Goal: Use online tool/utility: Utilize a website feature to perform a specific function

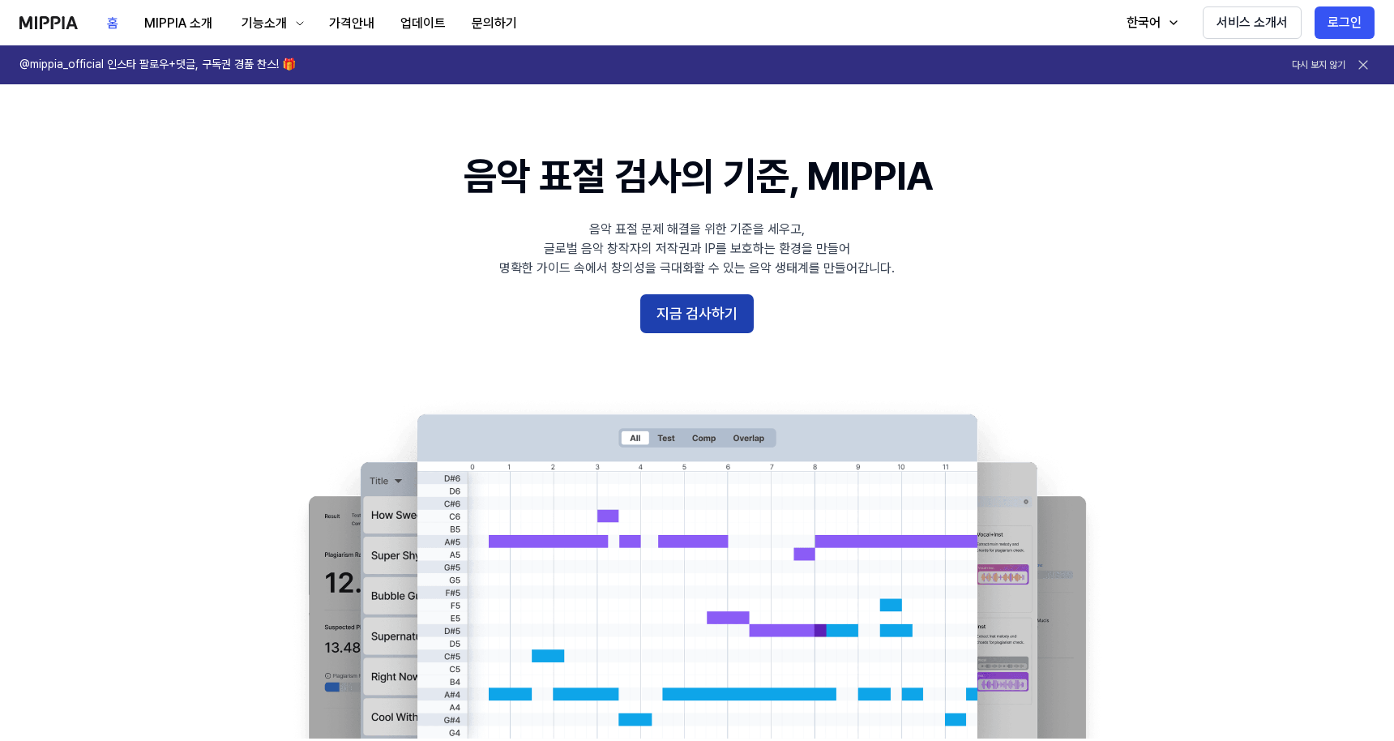
click at [701, 314] on button "지금 검사하기" at bounding box center [696, 313] width 113 height 39
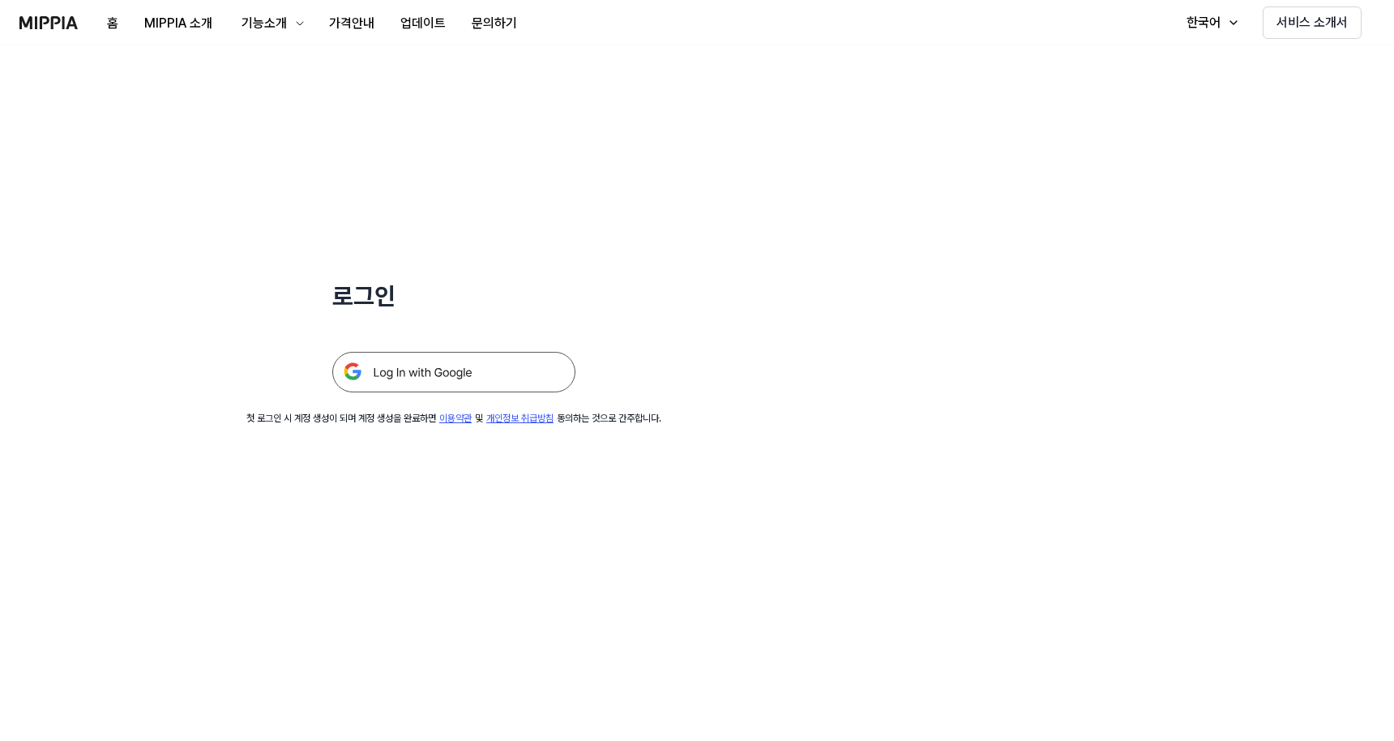
click at [484, 373] on img at bounding box center [453, 372] width 243 height 41
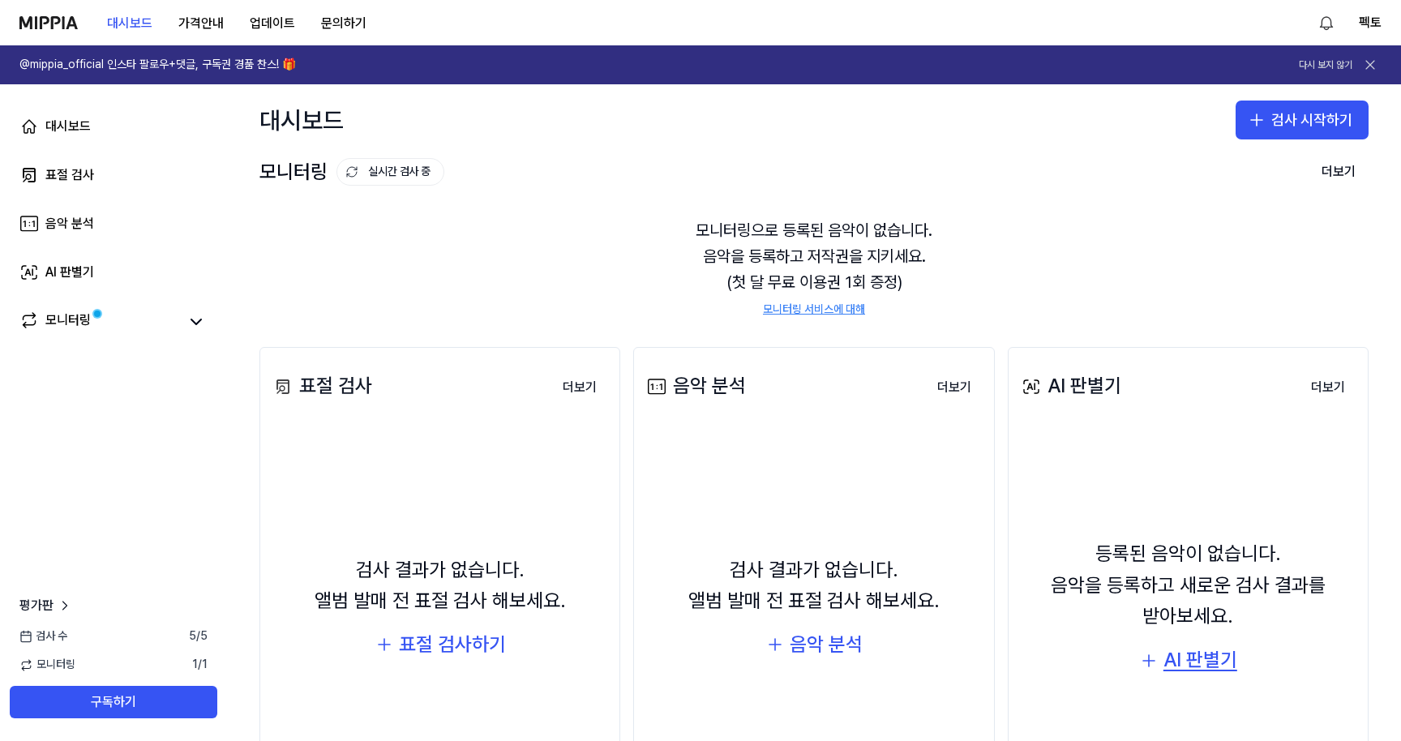
click at [1192, 659] on div "AI 판별기" at bounding box center [1200, 659] width 74 height 31
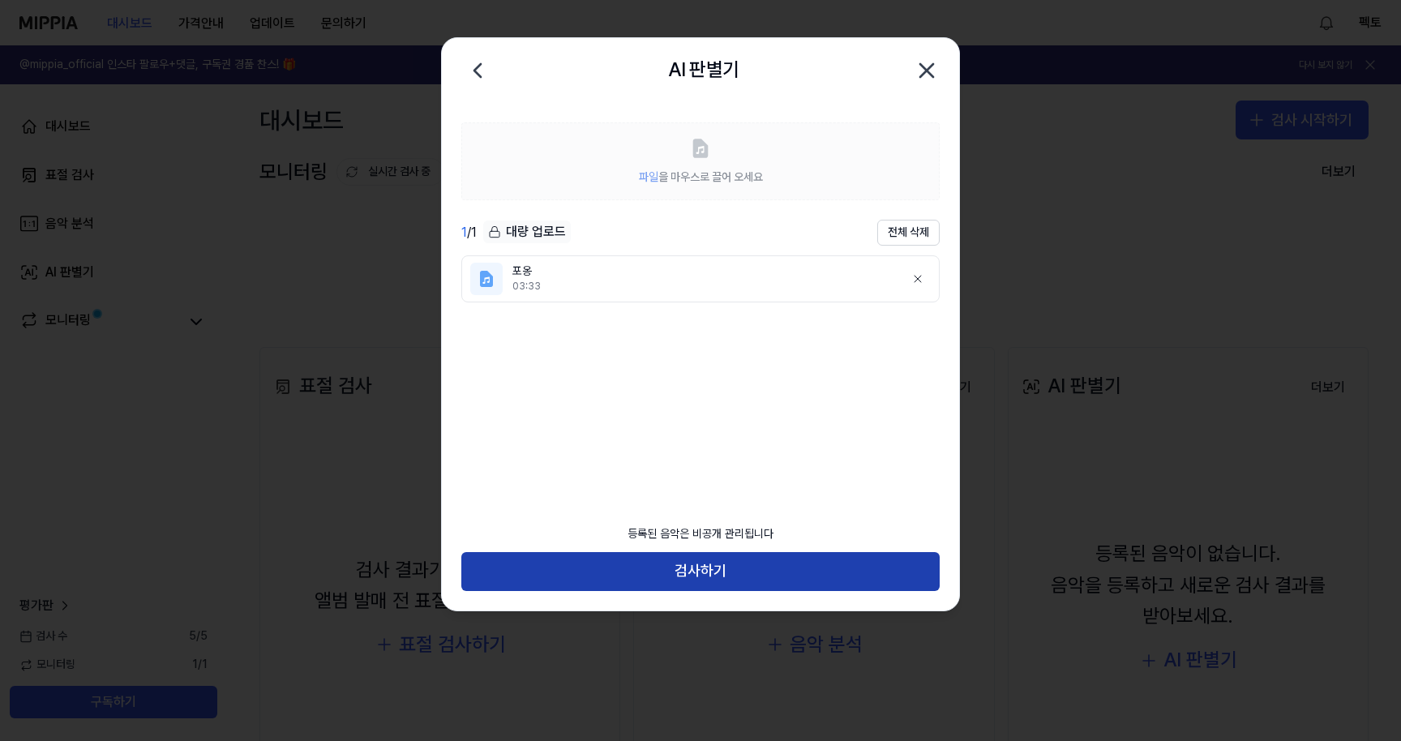
click at [785, 571] on button "검사하기" at bounding box center [700, 571] width 478 height 39
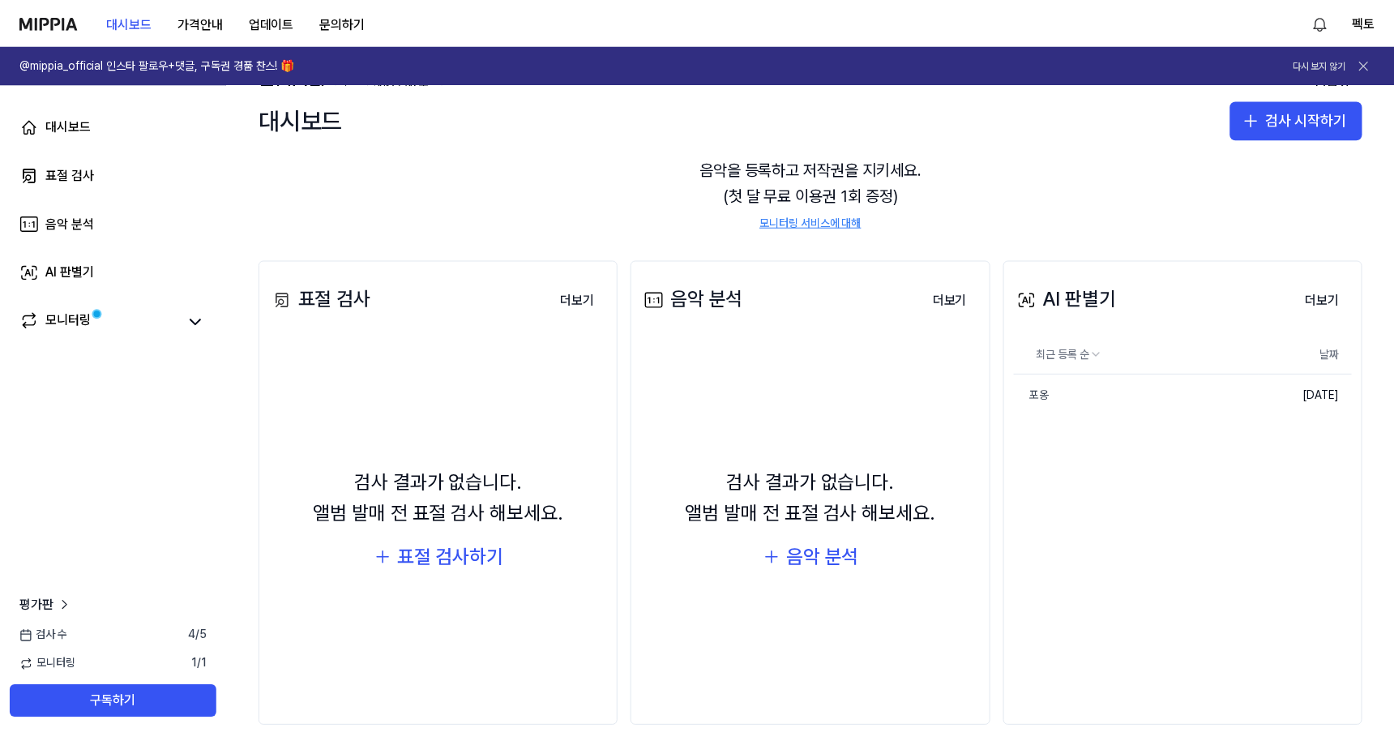
scroll to position [85, 0]
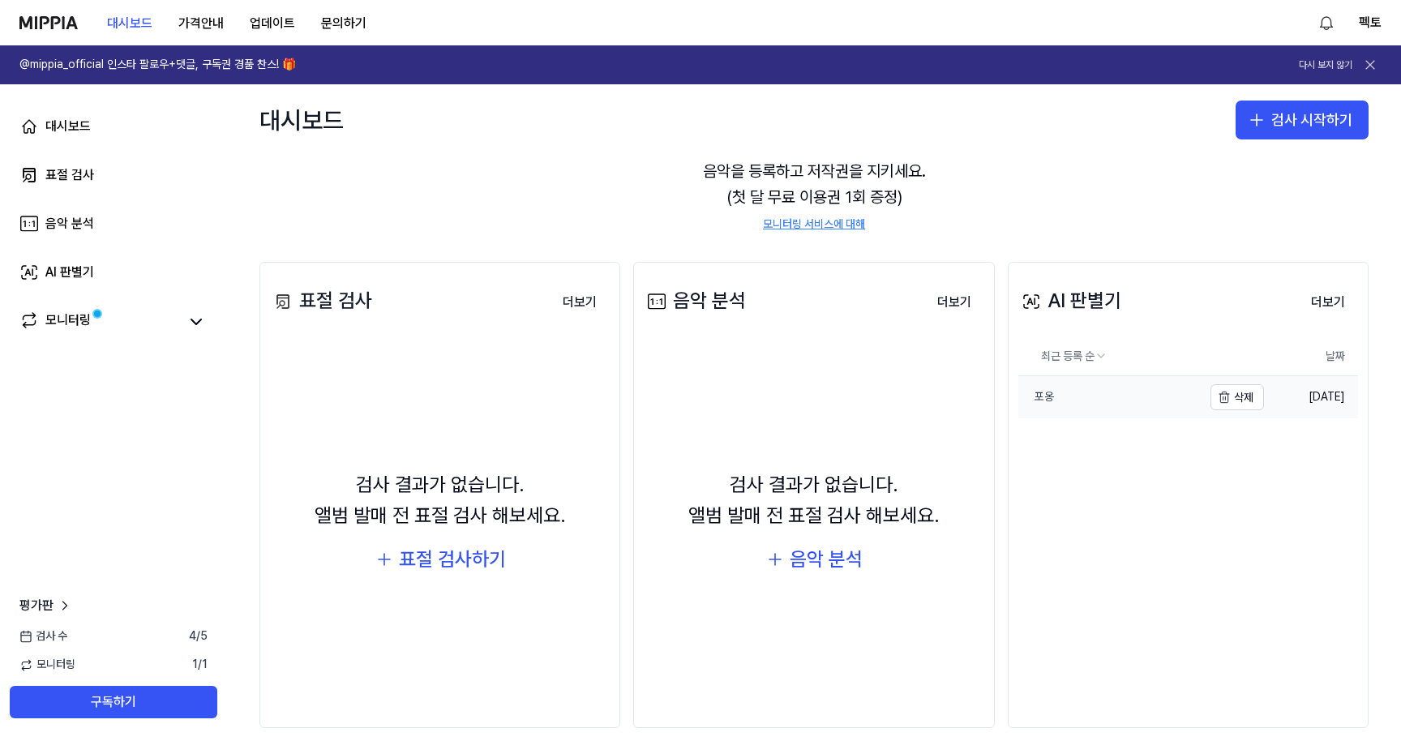
click at [1085, 401] on link "포옹" at bounding box center [1110, 397] width 184 height 42
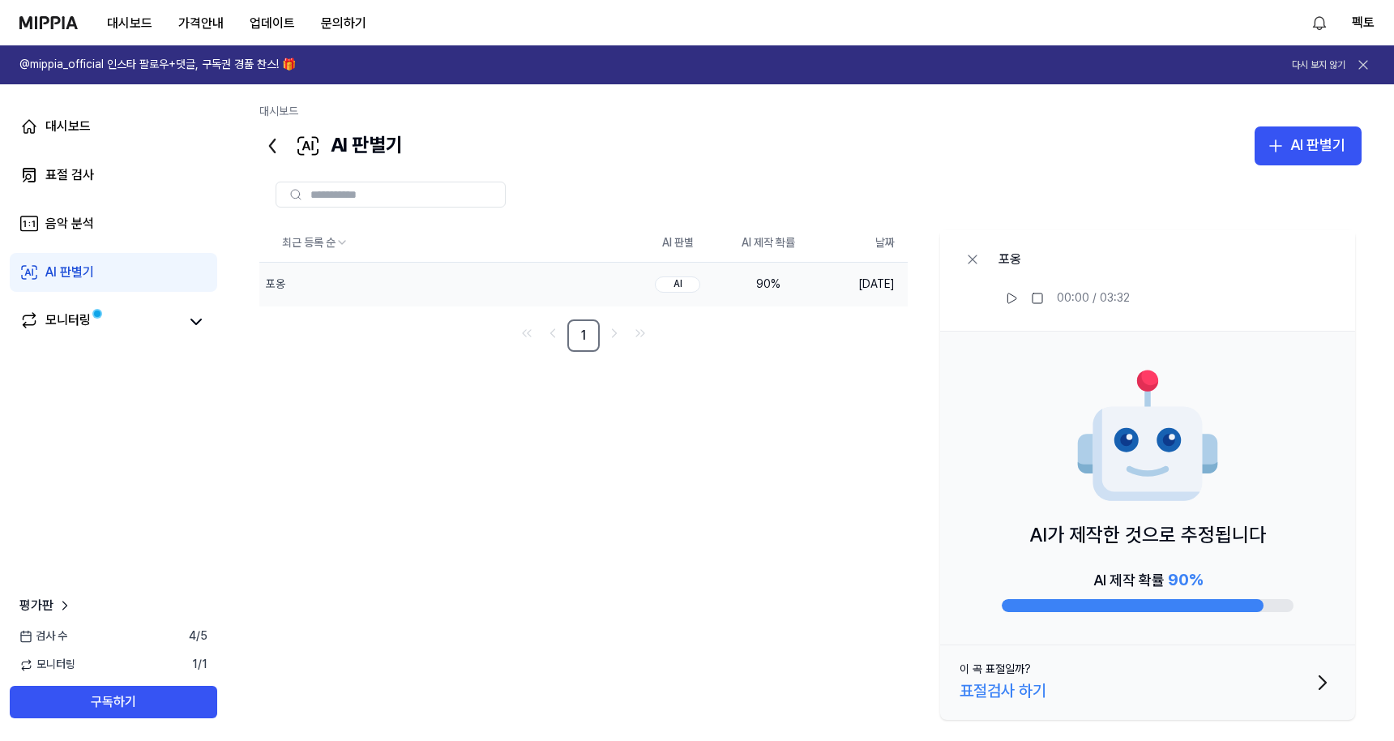
scroll to position [17, 0]
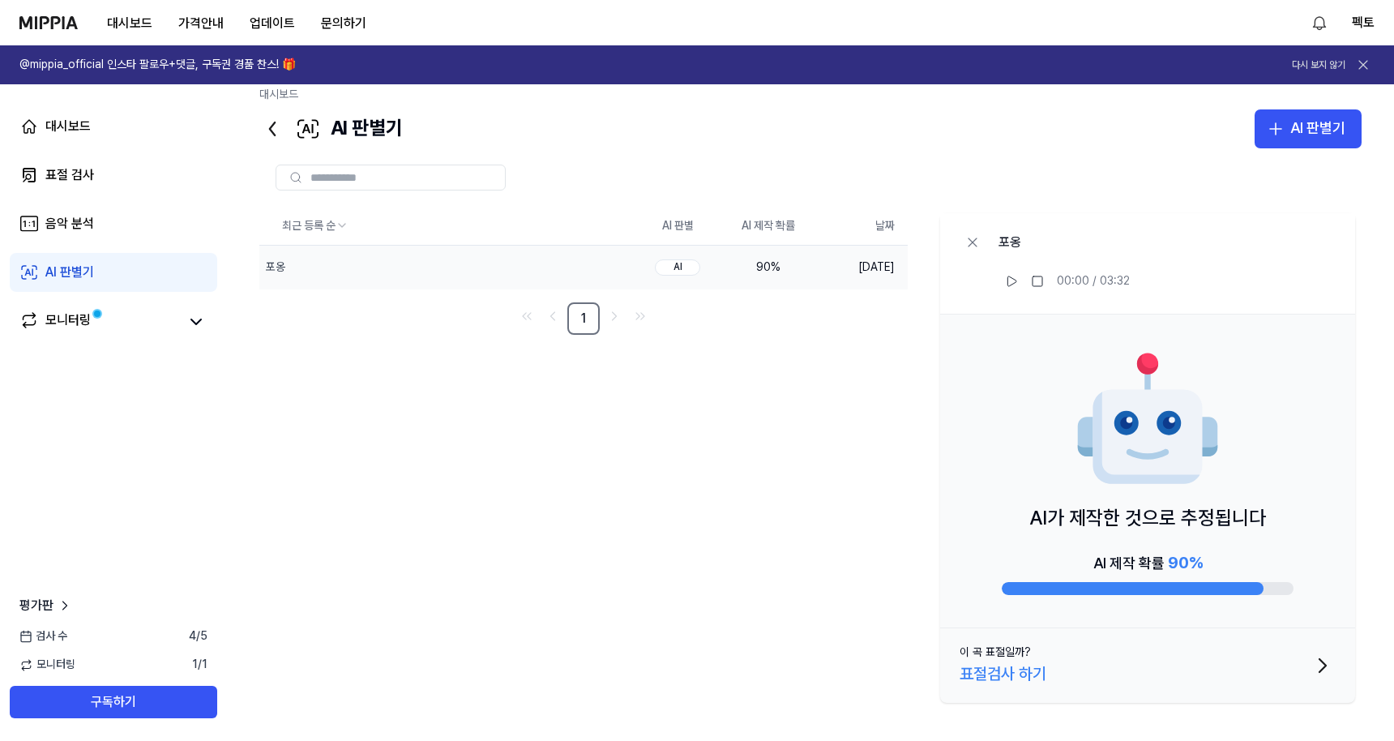
click at [1238, 562] on div "AI 제작 확률 90 %" at bounding box center [1148, 572] width 292 height 45
click at [1174, 557] on span "90 %" at bounding box center [1185, 562] width 35 height 19
drag, startPoint x: 1161, startPoint y: 559, endPoint x: 1219, endPoint y: 559, distance: 58.4
click at [1219, 559] on div "AI 제작 확률 90 %" at bounding box center [1148, 572] width 292 height 45
click at [1330, 665] on icon "button" at bounding box center [1323, 665] width 26 height 26
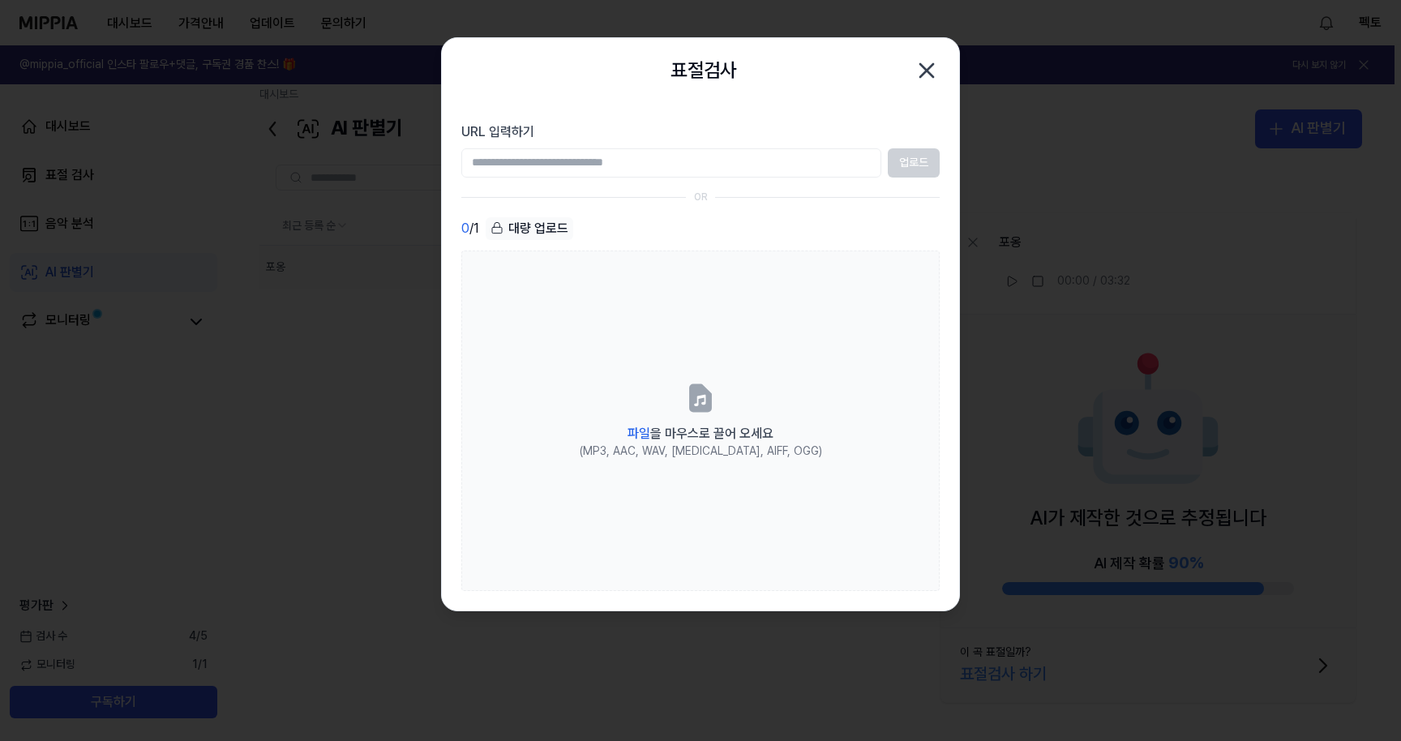
click at [928, 68] on icon "button" at bounding box center [926, 70] width 13 height 13
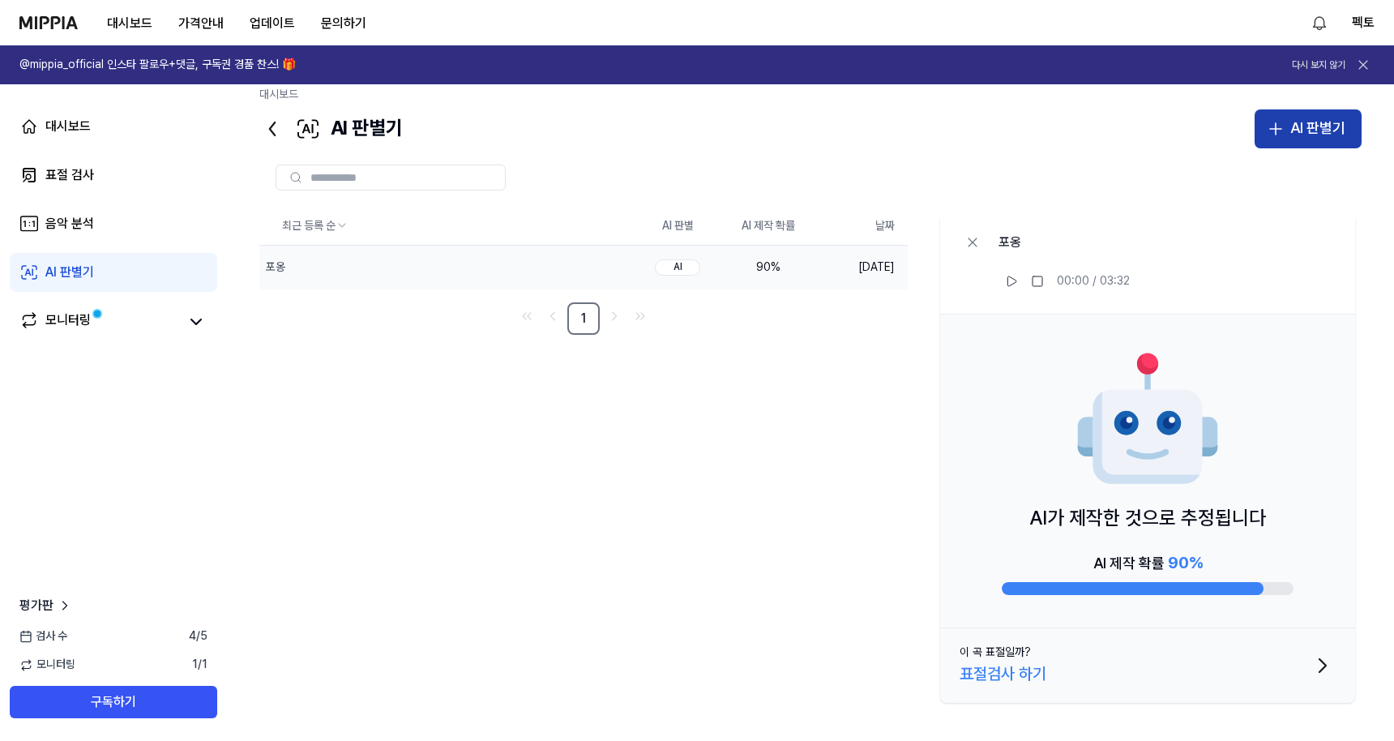
click at [1296, 135] on div "AI 판별기" at bounding box center [1317, 129] width 55 height 24
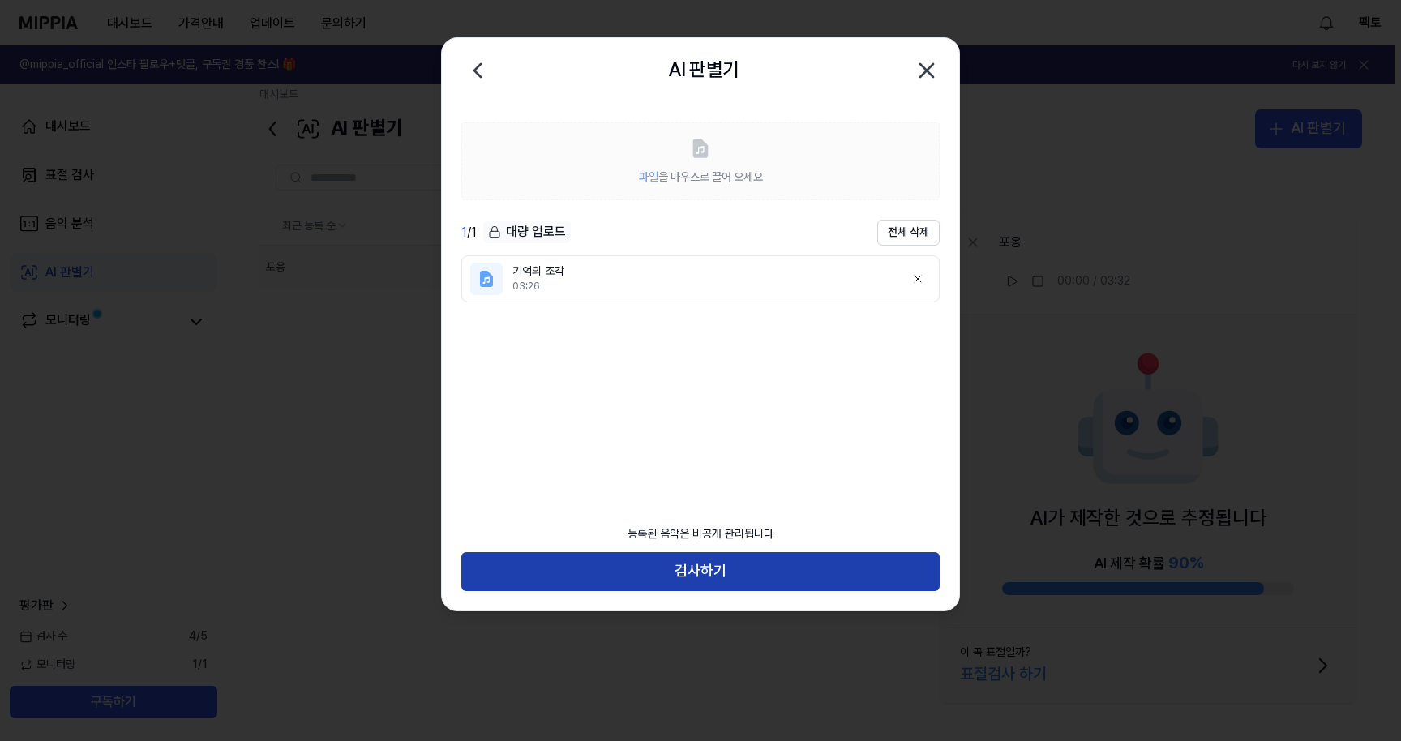
click at [787, 564] on button "검사하기" at bounding box center [700, 571] width 478 height 39
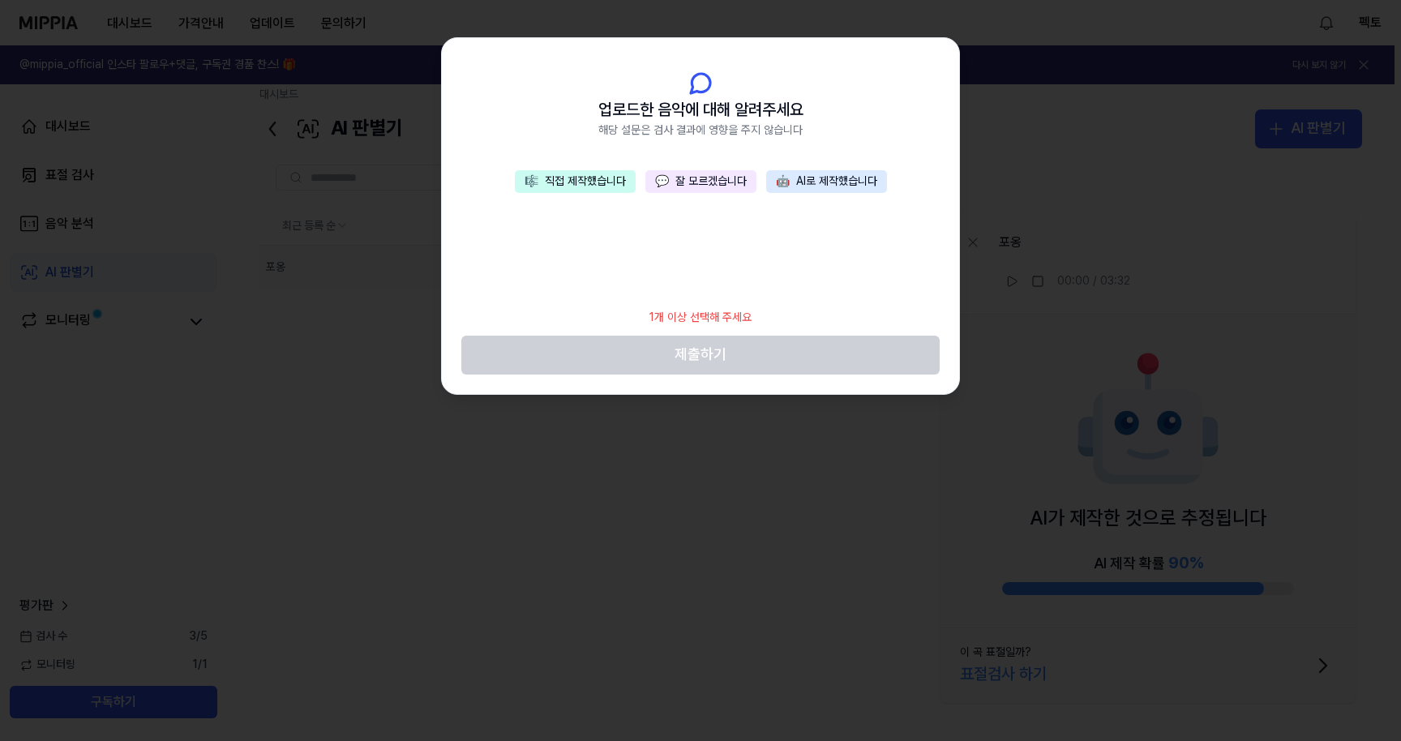
click at [605, 184] on button "🎼 직접 제작했습니다" at bounding box center [575, 181] width 121 height 23
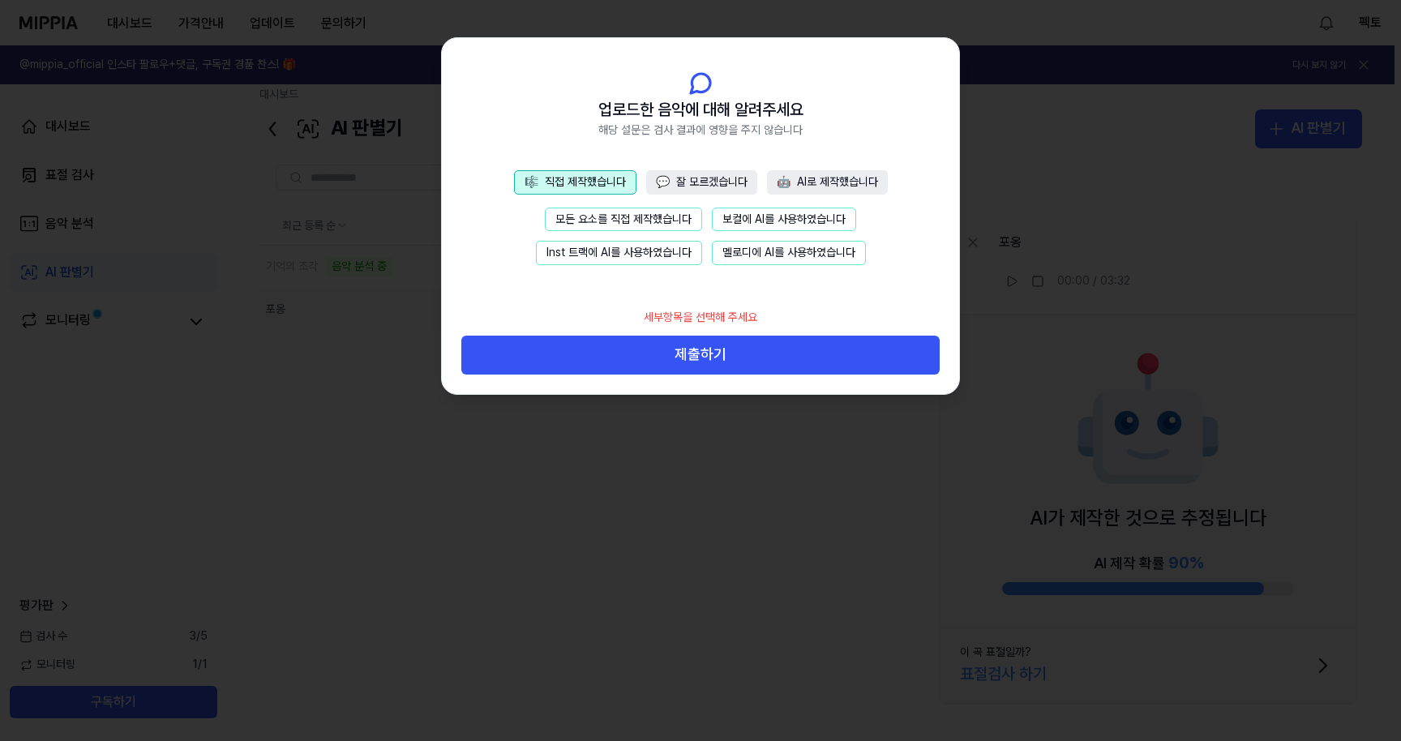
click at [677, 227] on button "모든 요소를 직접 제작했습니다" at bounding box center [623, 219] width 157 height 24
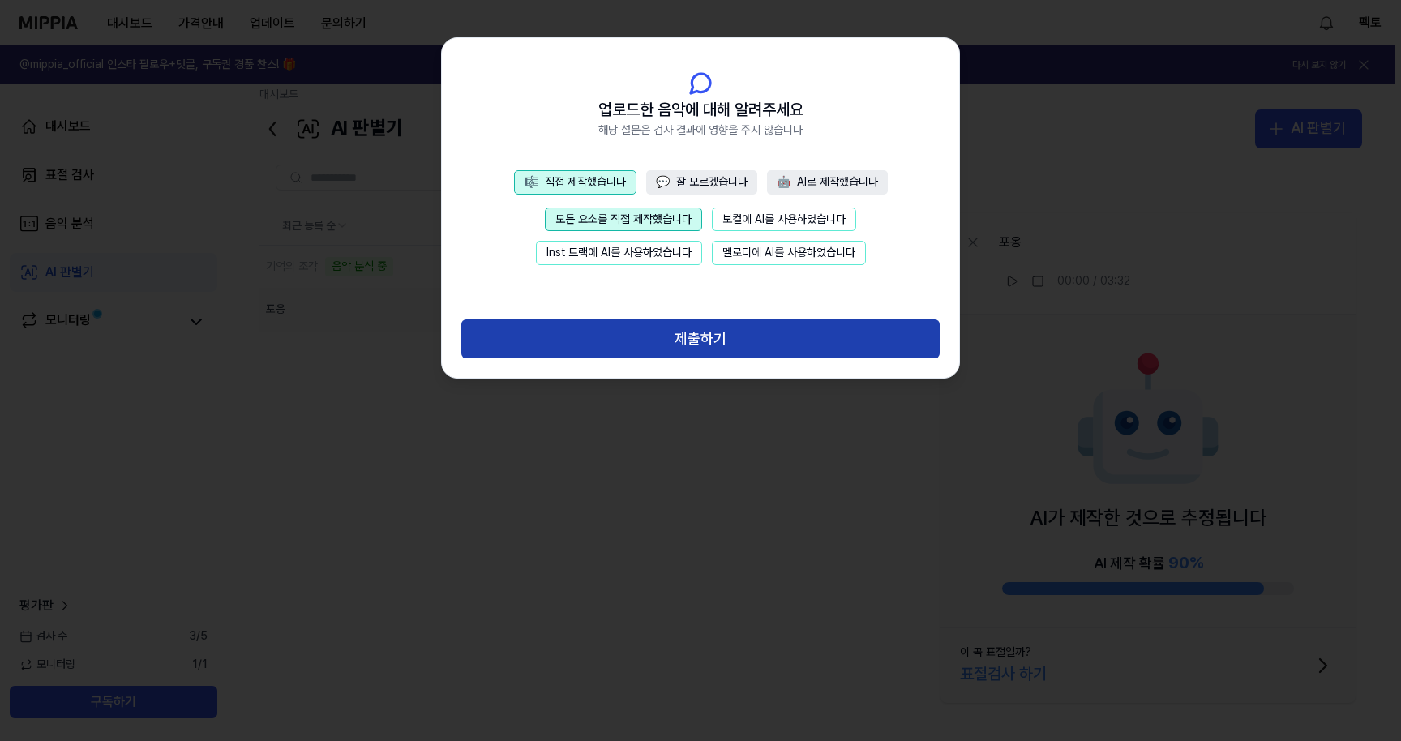
click at [669, 348] on button "제출하기" at bounding box center [700, 338] width 478 height 39
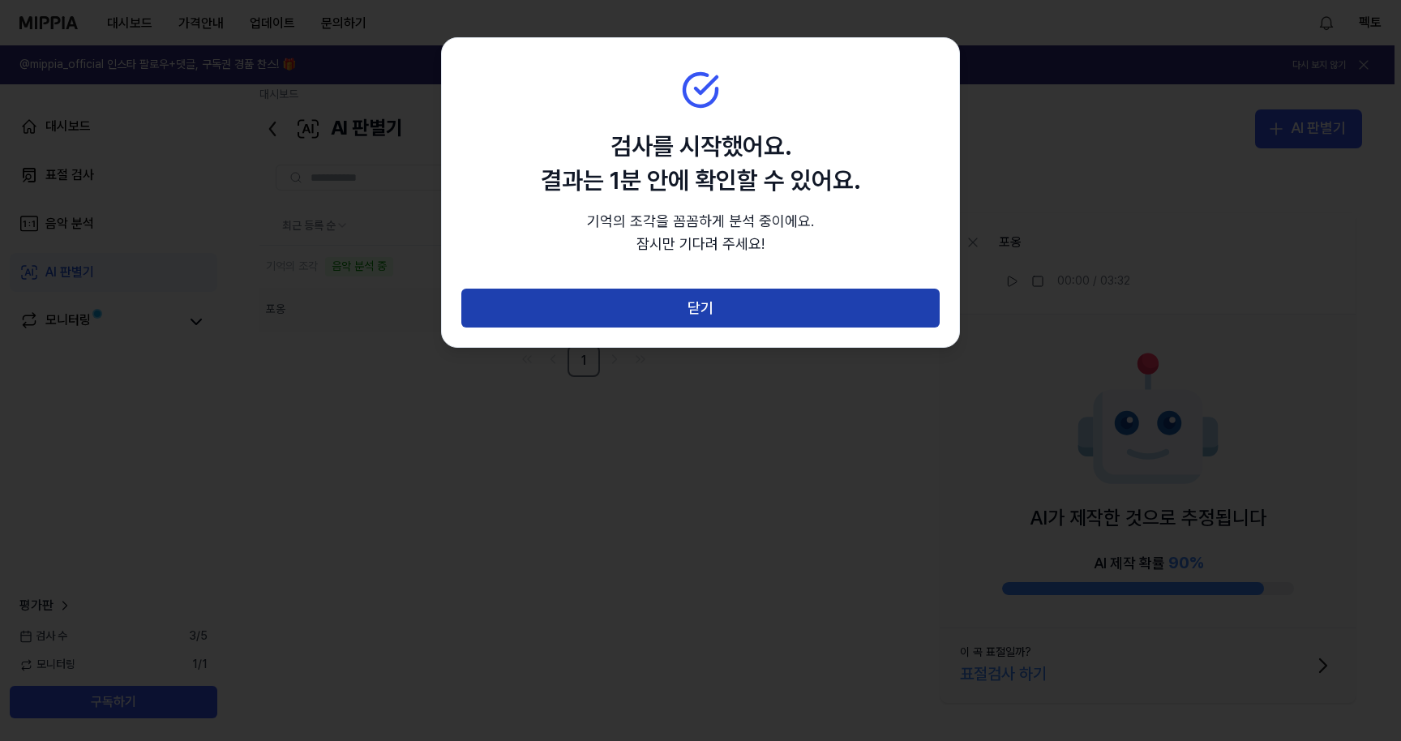
click at [696, 314] on button "닫기" at bounding box center [700, 308] width 478 height 39
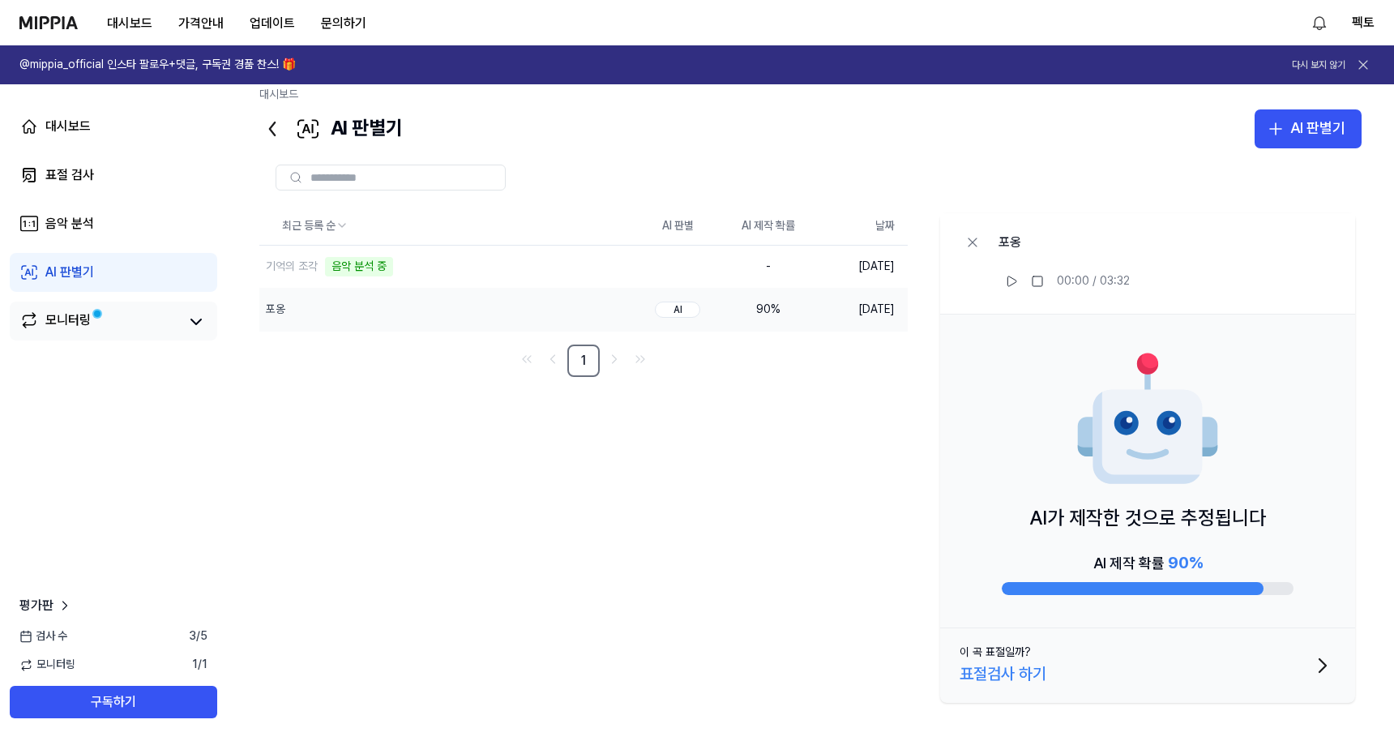
click at [182, 315] on div "모니터링" at bounding box center [113, 321] width 188 height 23
click at [194, 322] on icon at bounding box center [196, 321] width 10 height 5
click at [191, 331] on icon at bounding box center [195, 321] width 19 height 19
click at [769, 264] on div "94 %" at bounding box center [768, 267] width 65 height 16
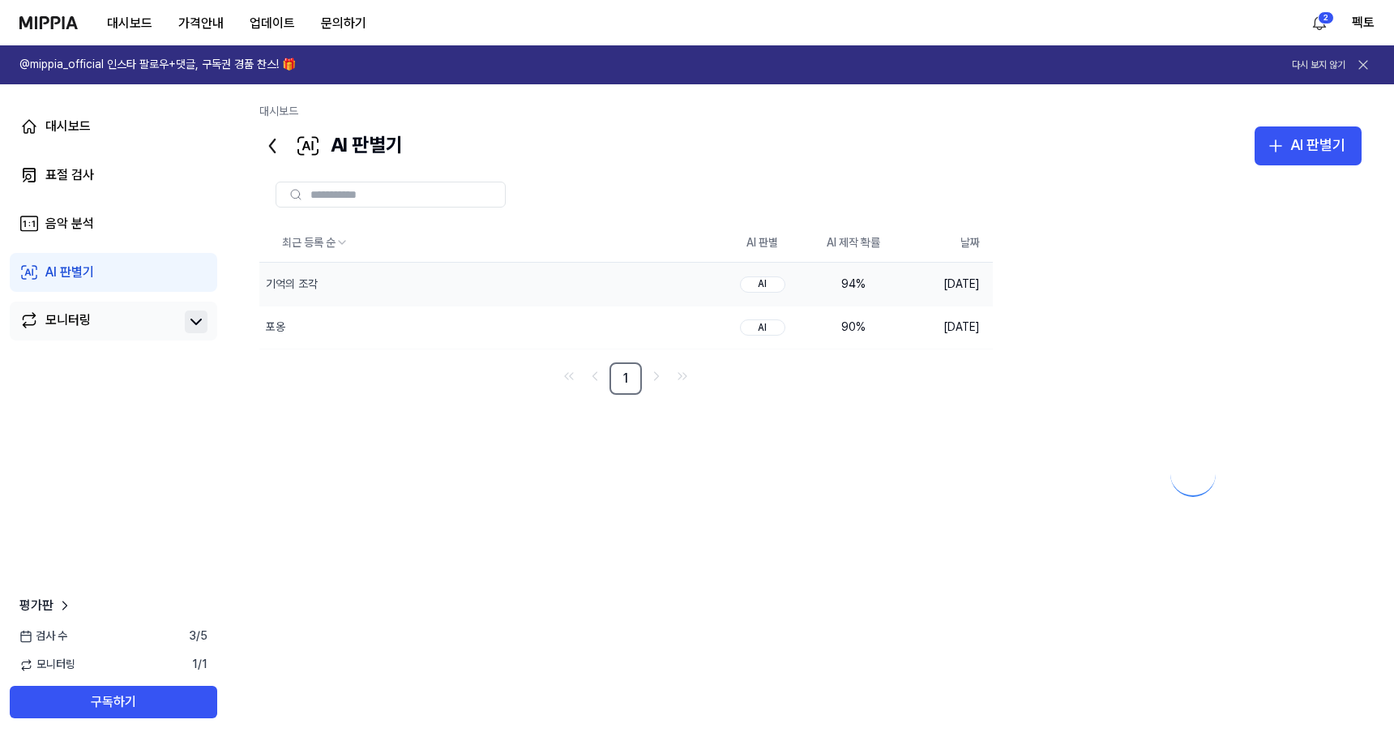
scroll to position [0, 0]
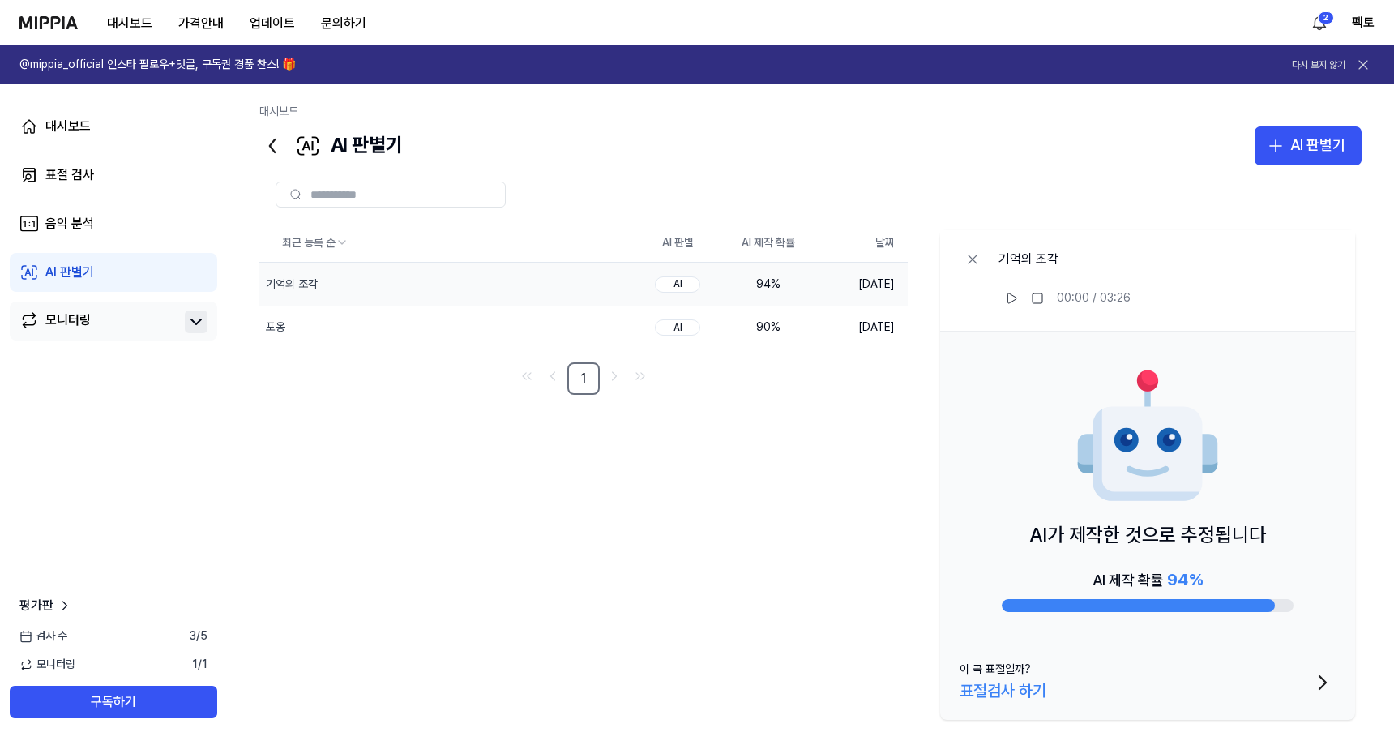
click at [274, 145] on icon at bounding box center [272, 146] width 26 height 26
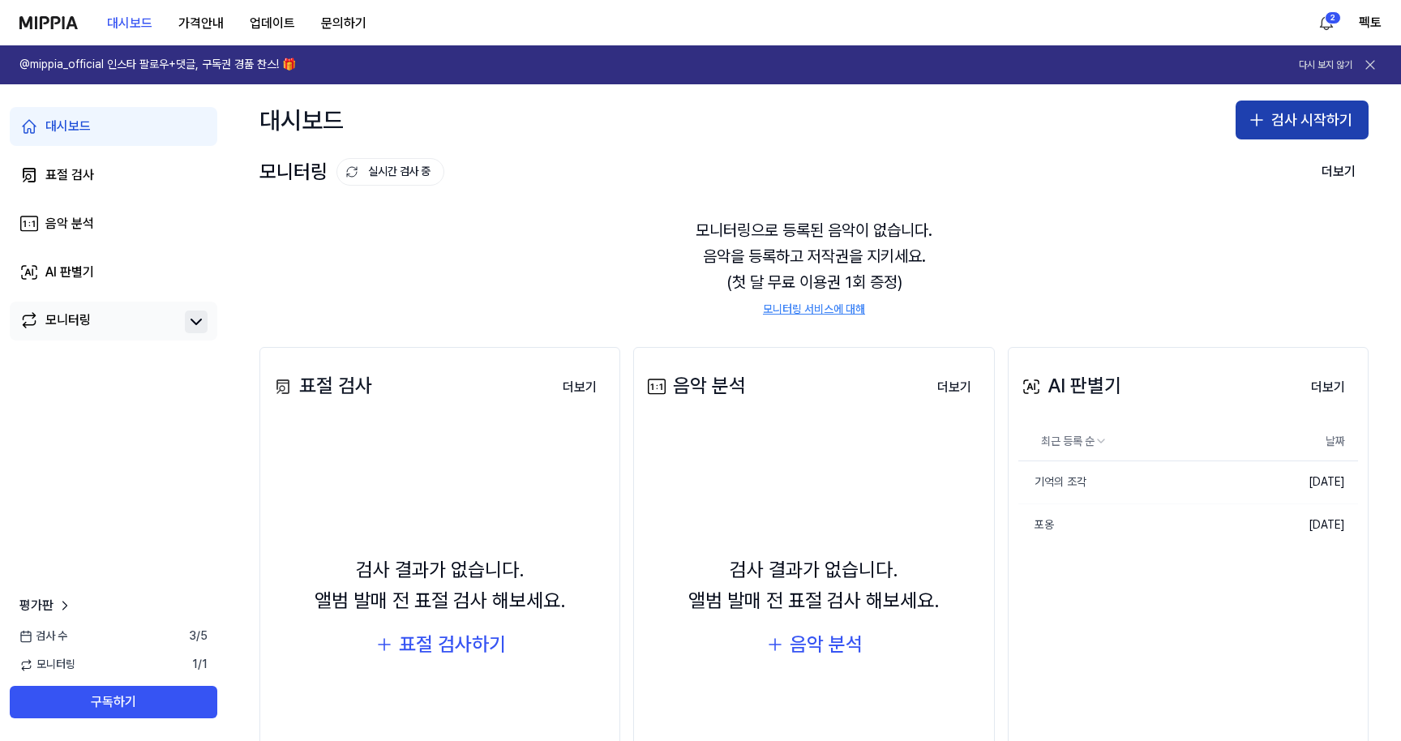
click at [1247, 130] on button "검사 시작하기" at bounding box center [1301, 120] width 133 height 39
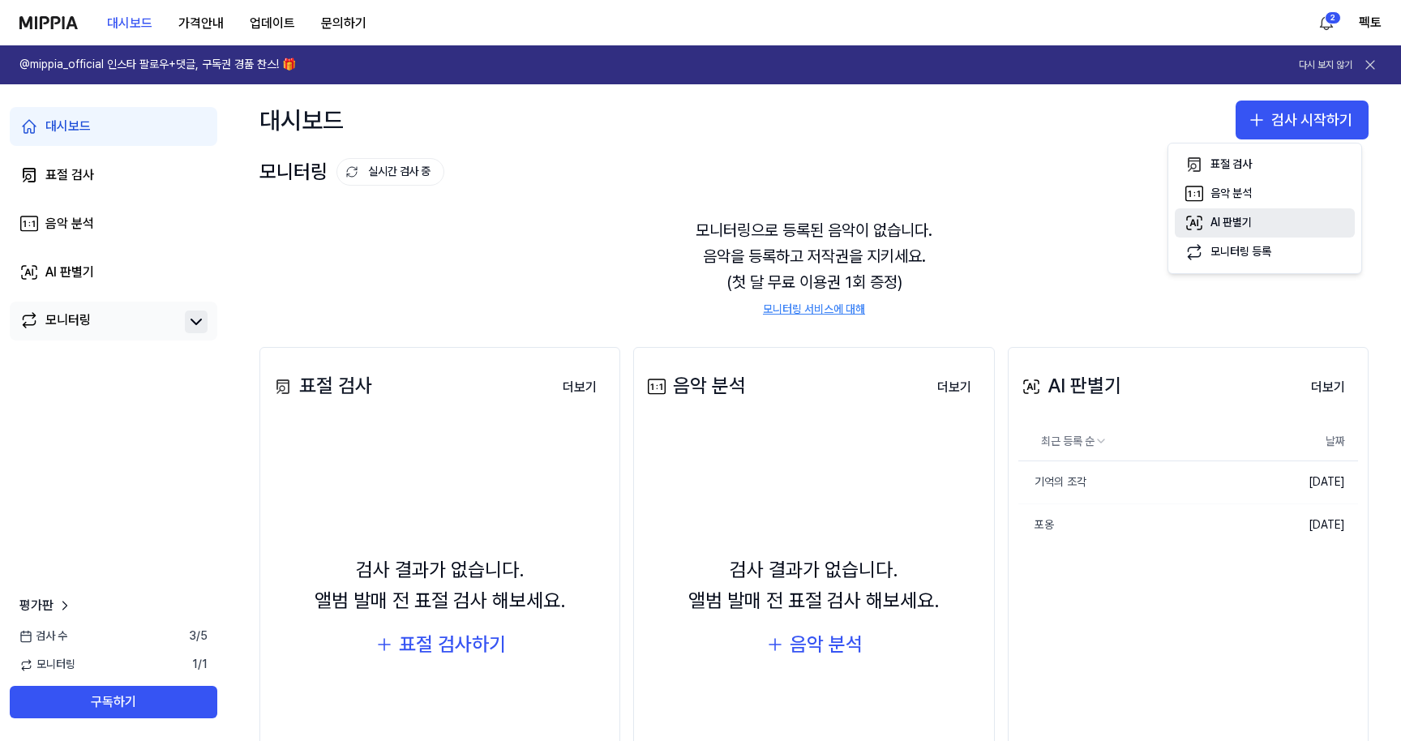
click at [1220, 228] on div "AI 판별기" at bounding box center [1230, 223] width 41 height 16
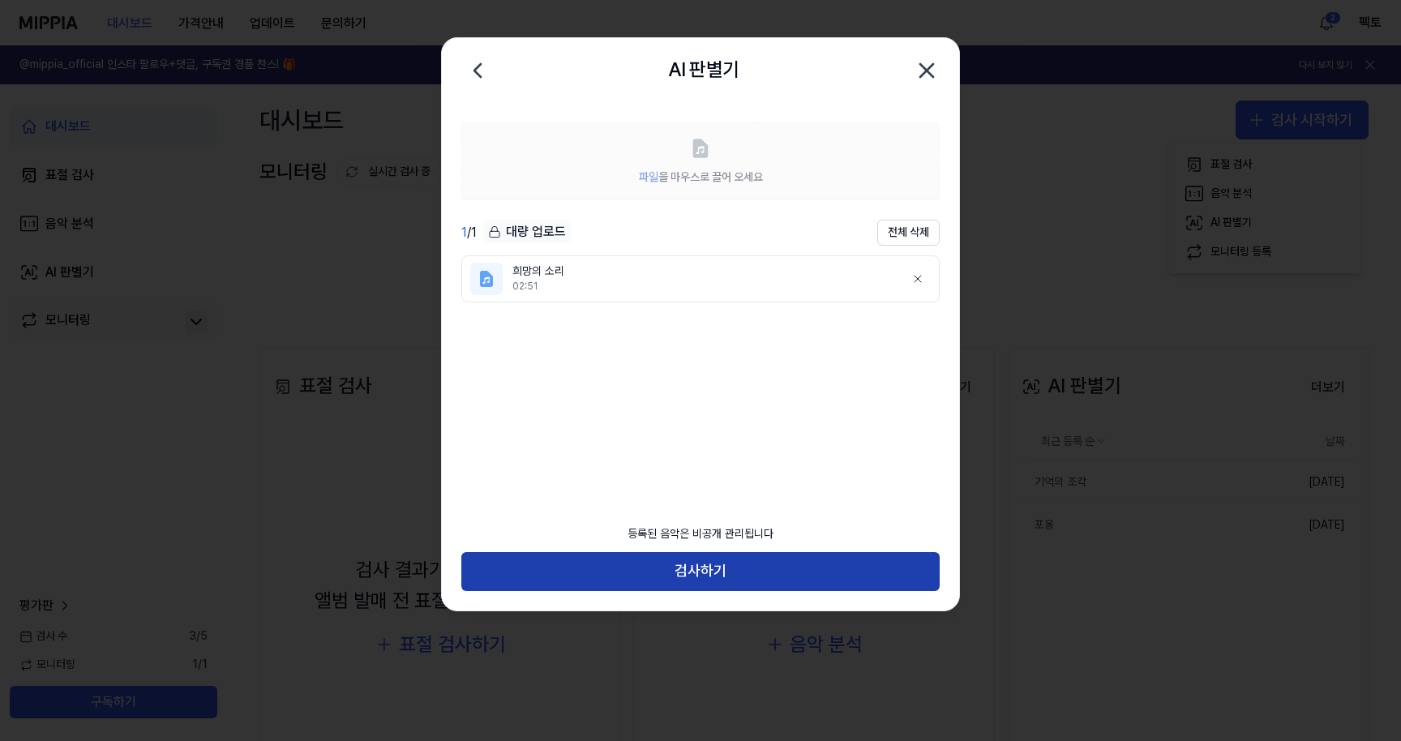
click at [682, 567] on button "검사하기" at bounding box center [700, 571] width 478 height 39
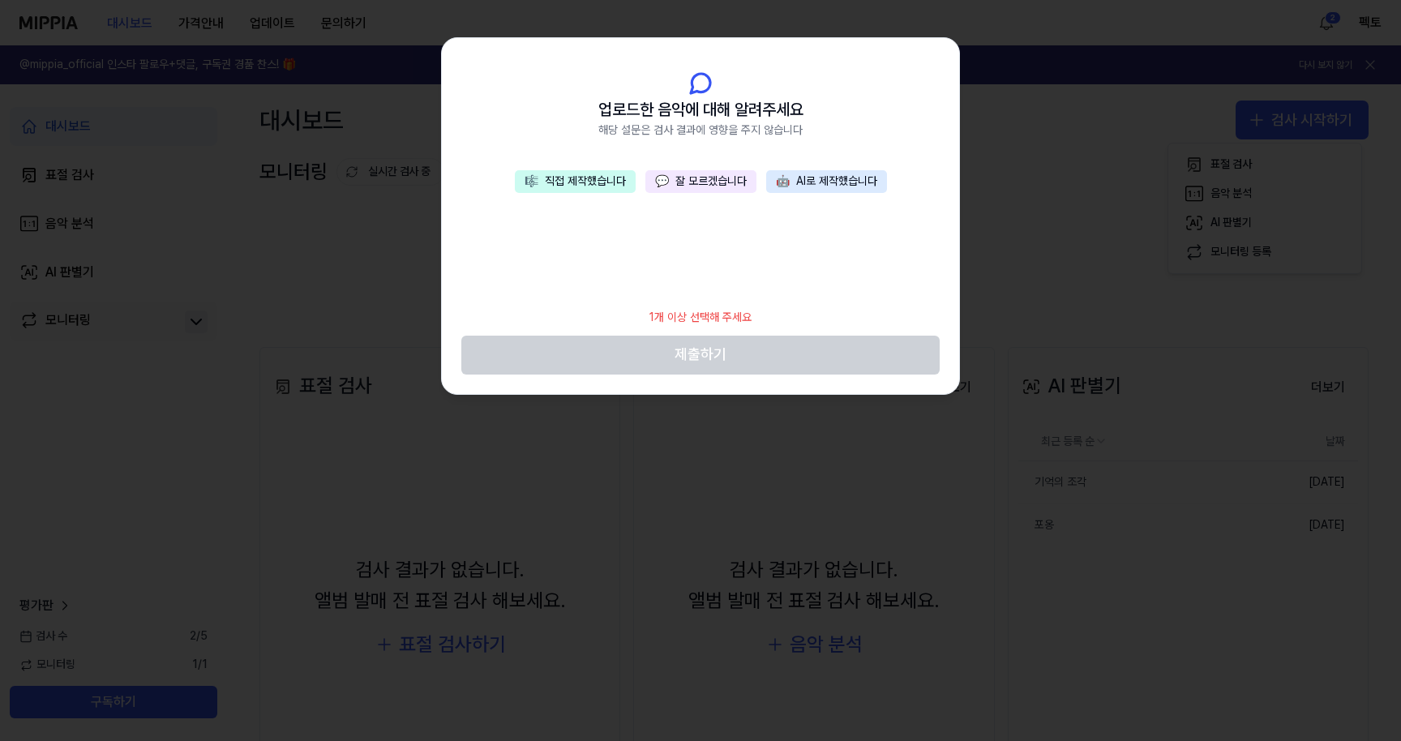
click at [610, 182] on button "🎼 직접 제작했습니다" at bounding box center [575, 181] width 121 height 23
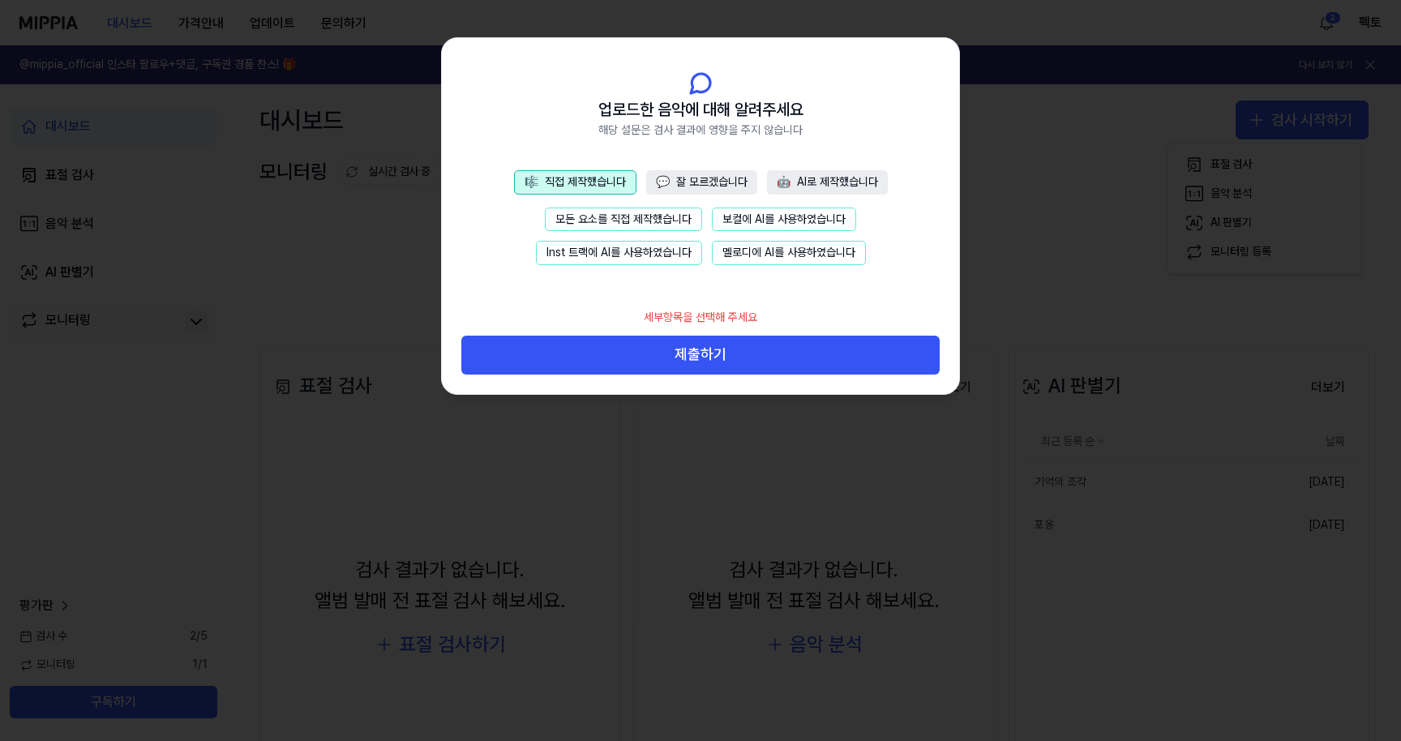
click at [618, 220] on button "모든 요소를 직접 제작했습니다" at bounding box center [623, 219] width 157 height 24
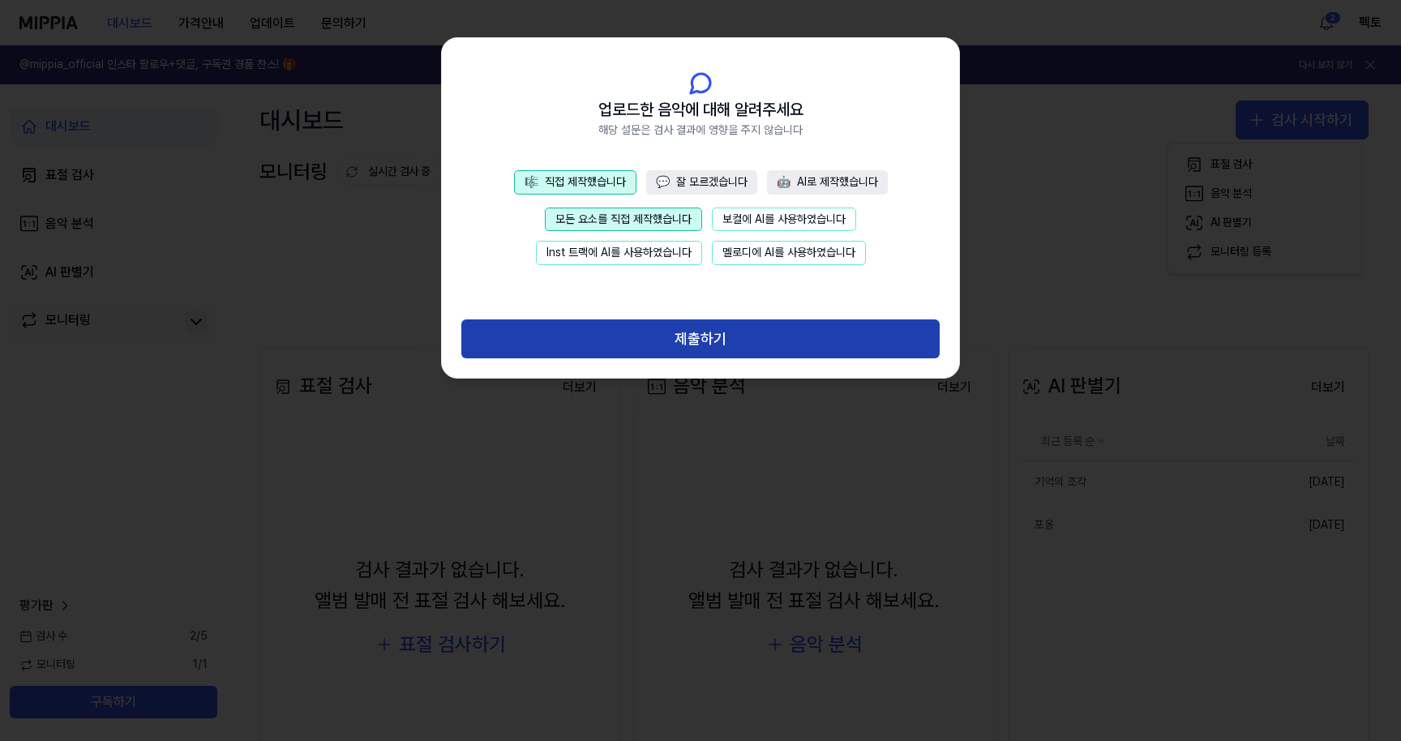
click at [624, 328] on button "제출하기" at bounding box center [700, 338] width 478 height 39
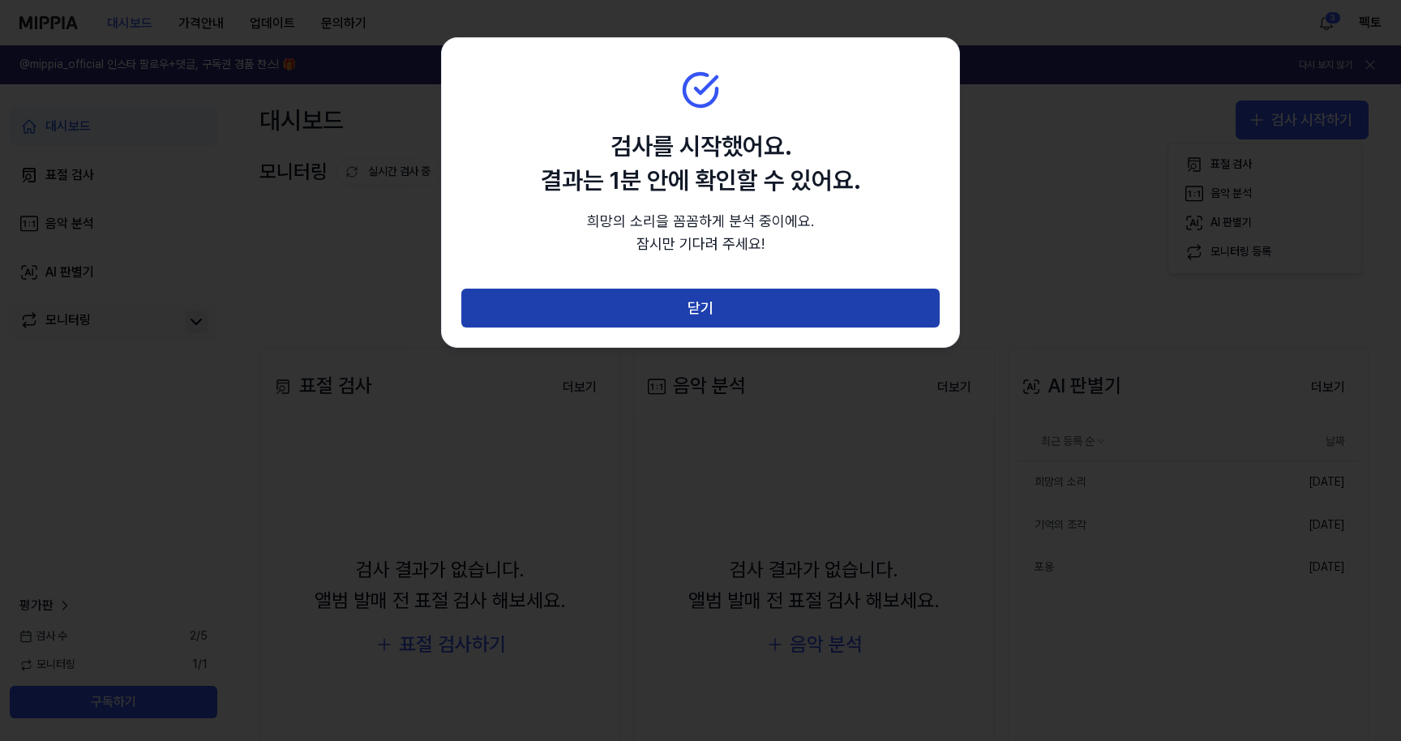
click at [691, 310] on button "닫기" at bounding box center [700, 308] width 478 height 39
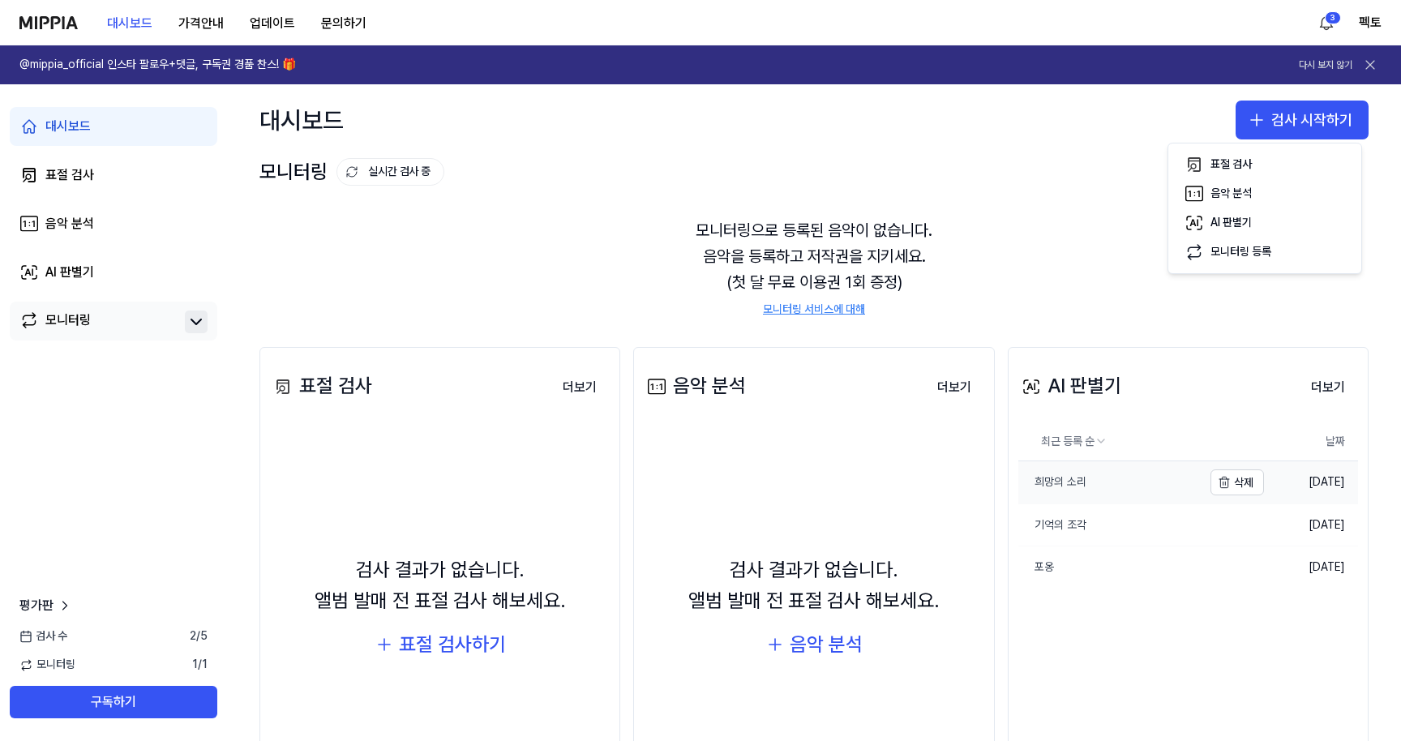
click at [1091, 487] on link "희망의 소리" at bounding box center [1110, 482] width 184 height 42
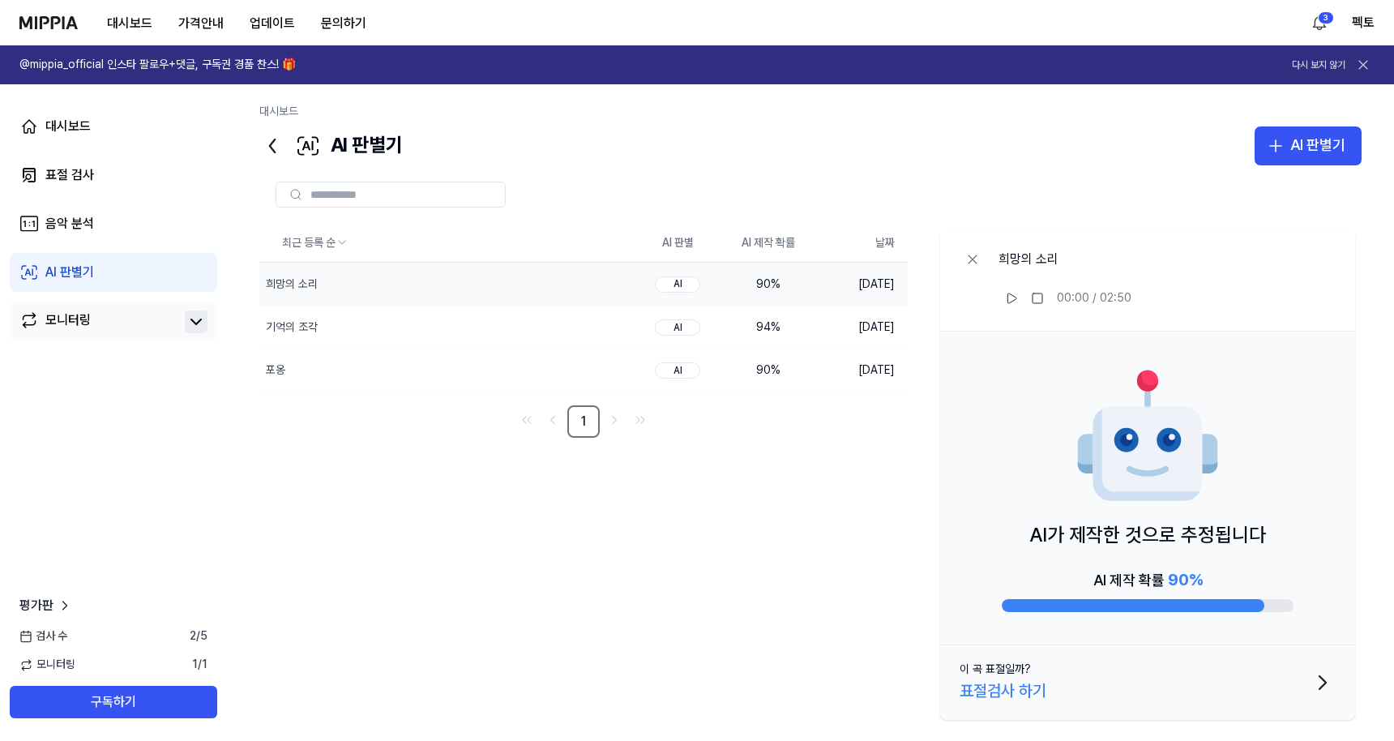
click at [879, 488] on div "최근 등록 순 AI 판별 AI 제작 확률 날짜 희망의 소리 삭제 AI 90 % [DATE] 기억의 조각 삭제 AI 94…" at bounding box center [810, 475] width 1102 height 503
click at [117, 274] on link "AI 판별기" at bounding box center [113, 272] width 207 height 39
click at [1289, 163] on button "AI 판별기" at bounding box center [1308, 145] width 107 height 39
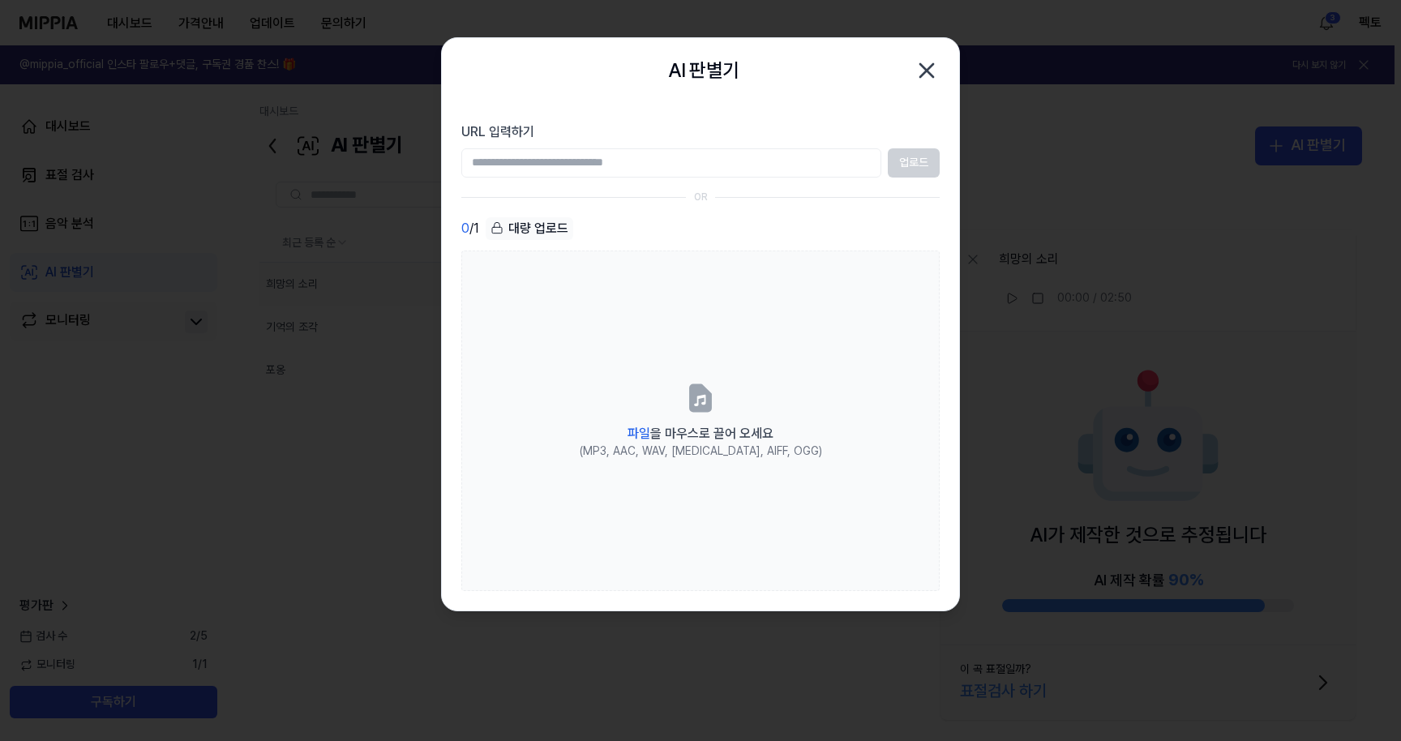
click at [616, 157] on input "URL 입력하기" at bounding box center [671, 162] width 420 height 29
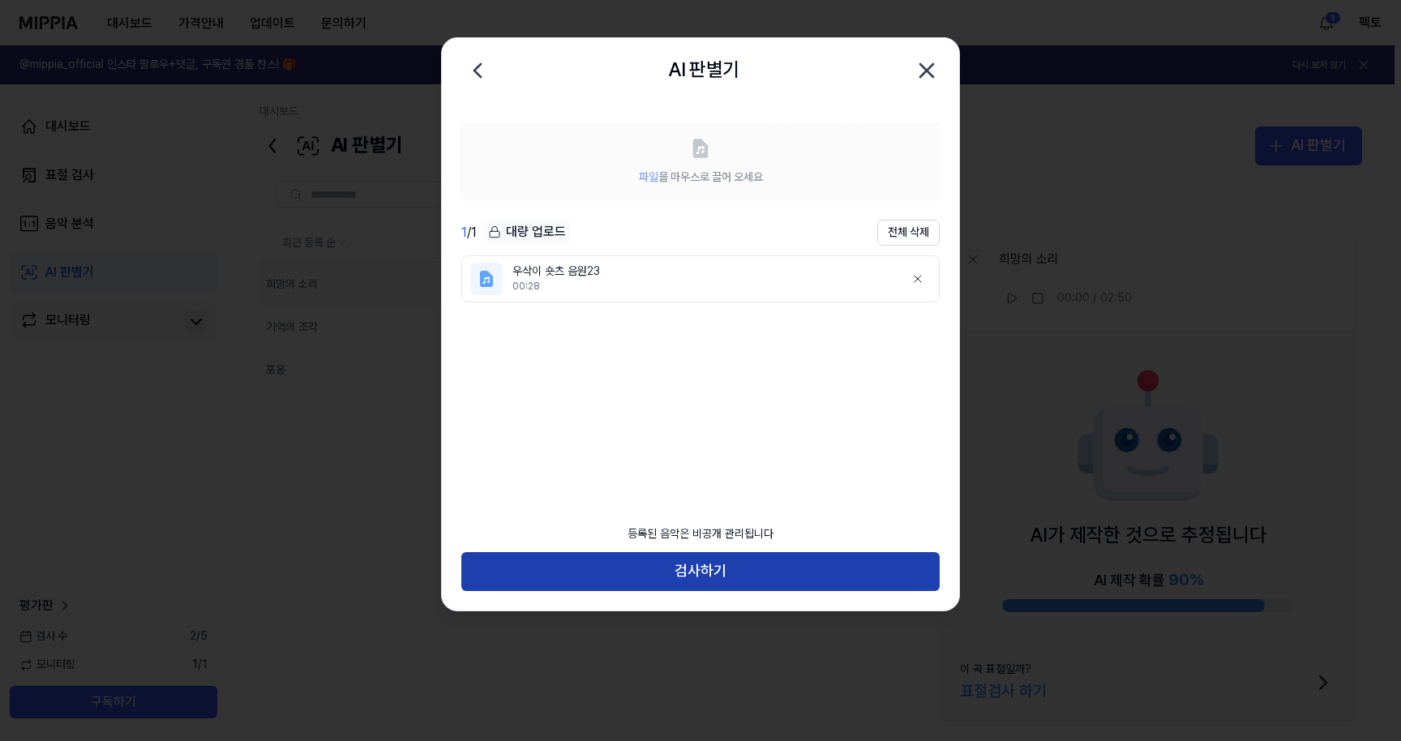
click at [736, 573] on button "검사하기" at bounding box center [700, 571] width 478 height 39
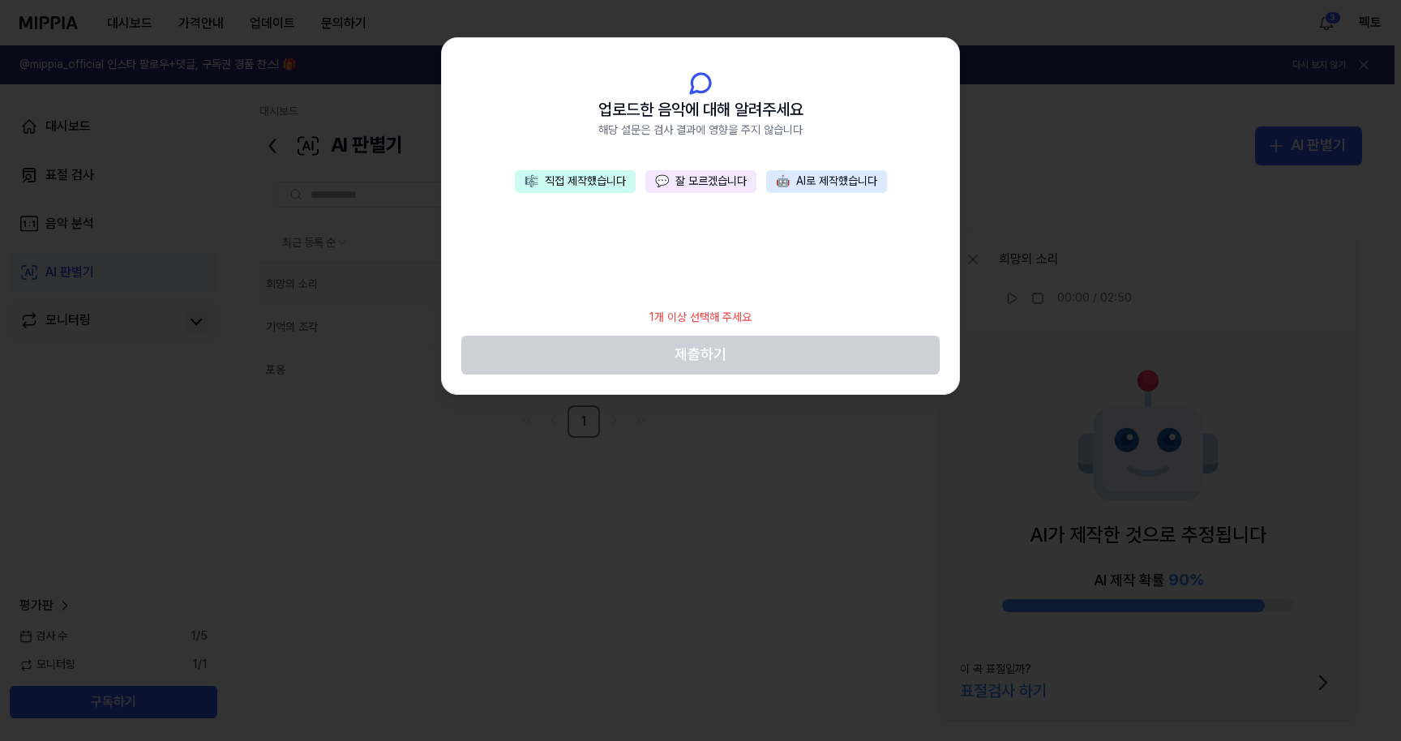
click at [599, 185] on button "🎼 직접 제작했습니다" at bounding box center [575, 181] width 121 height 23
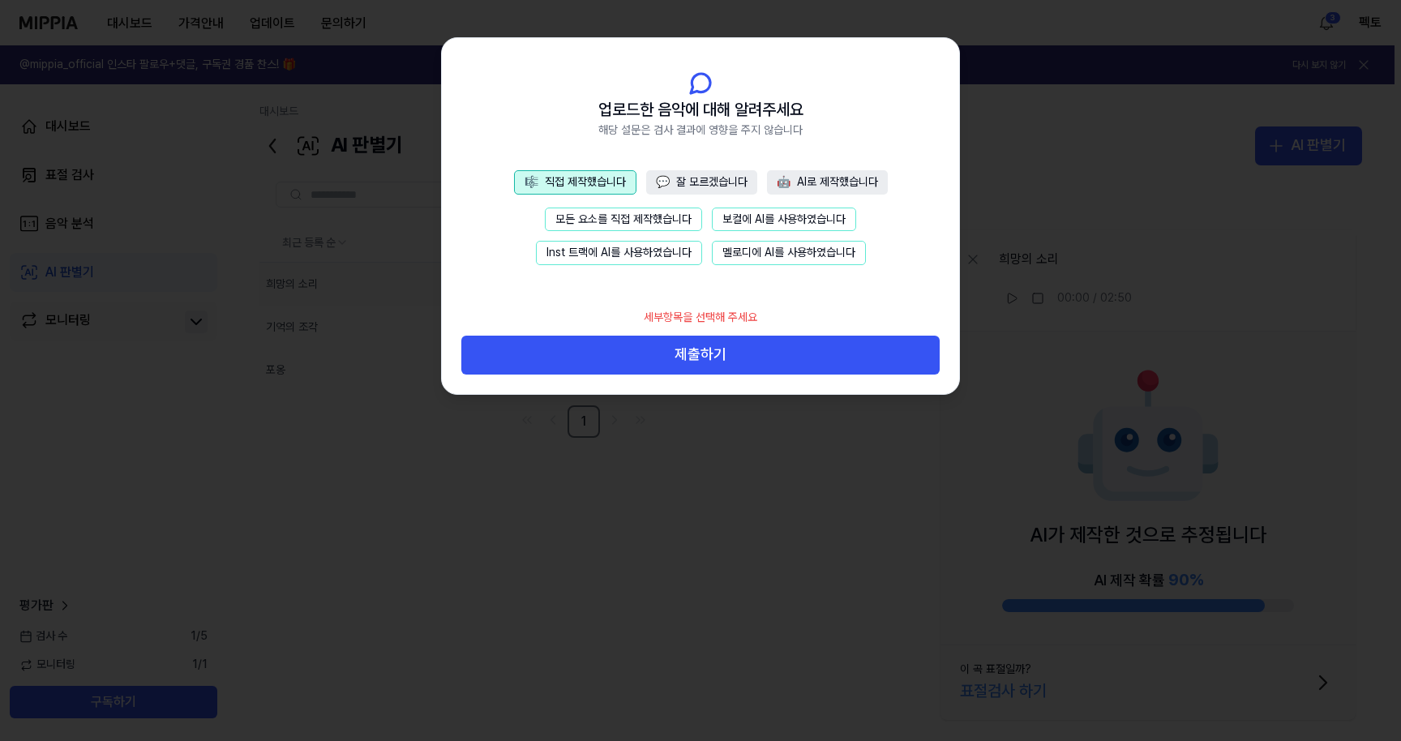
click at [607, 223] on button "모든 요소를 직접 제작했습니다" at bounding box center [623, 219] width 157 height 24
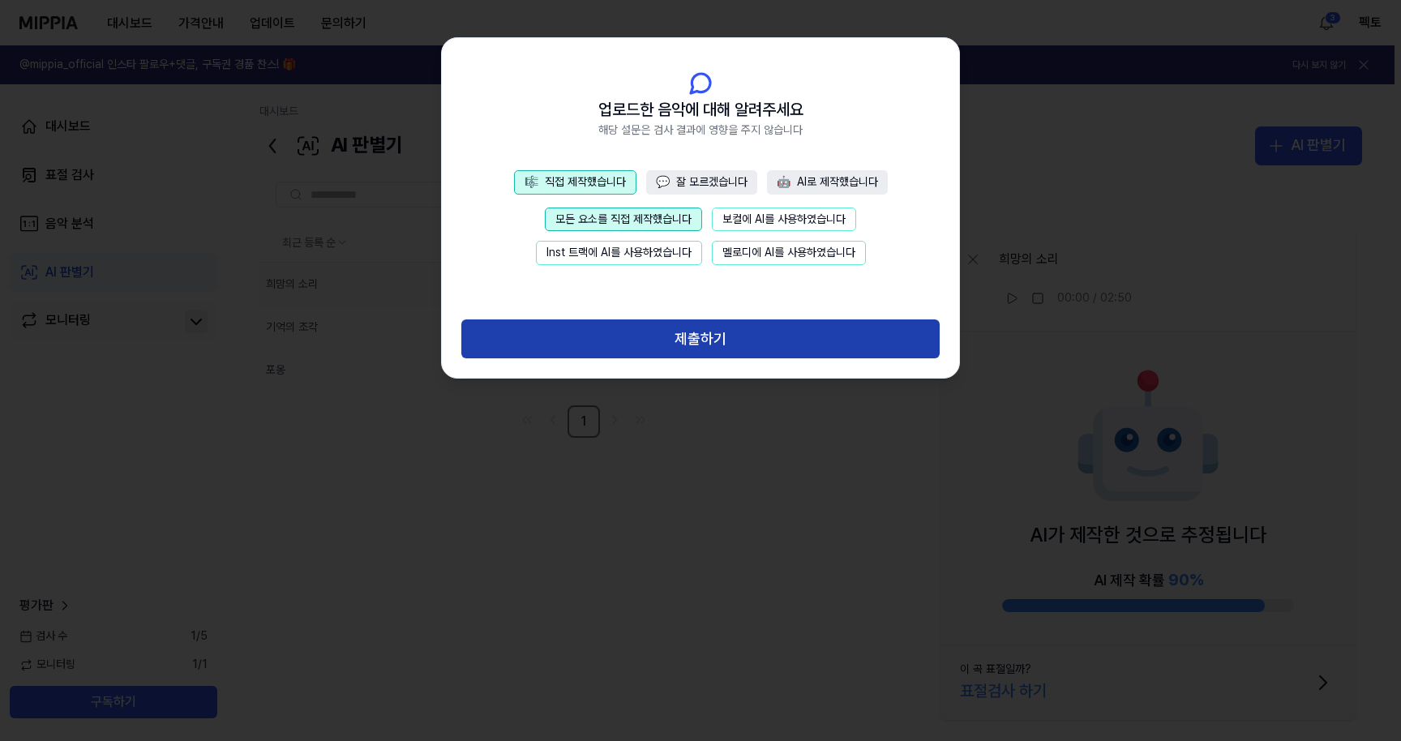
click at [665, 342] on button "제출하기" at bounding box center [700, 338] width 478 height 39
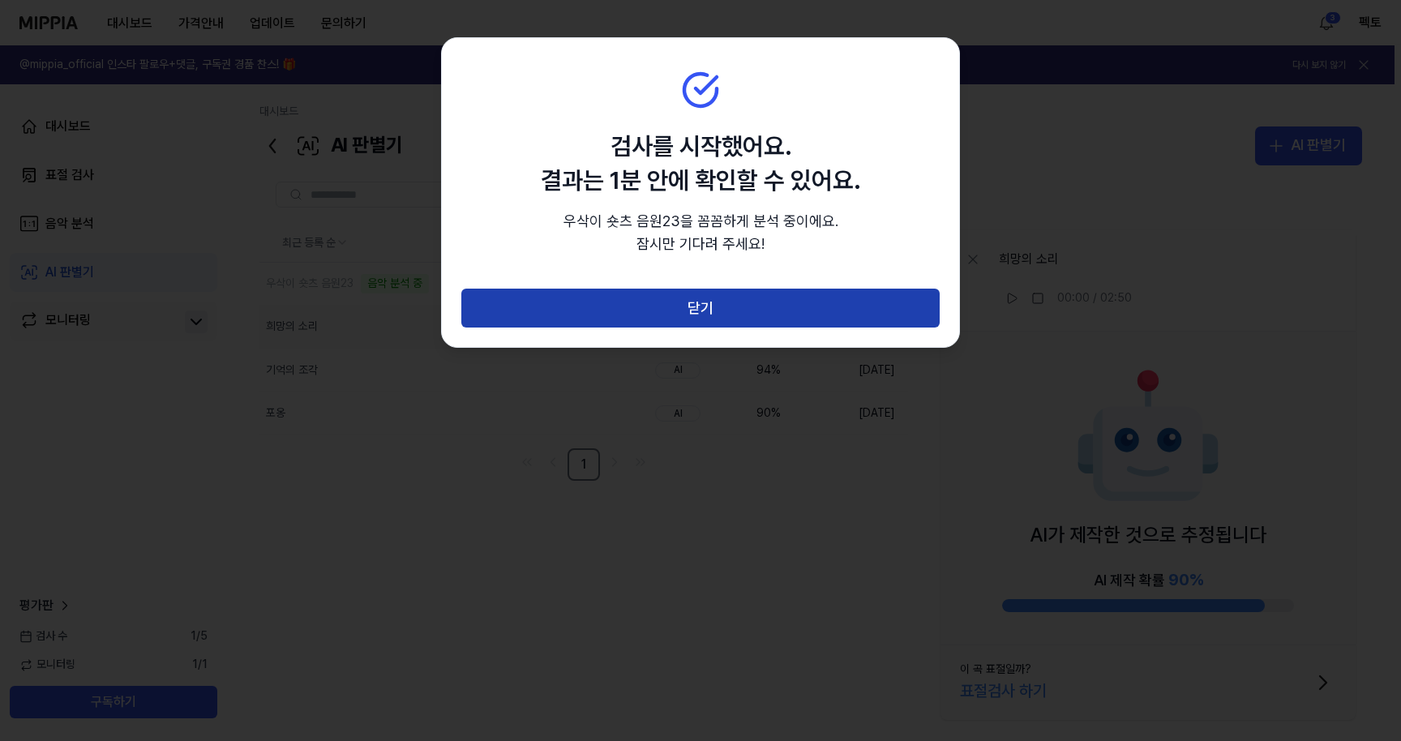
click at [811, 310] on button "닫기" at bounding box center [700, 308] width 478 height 39
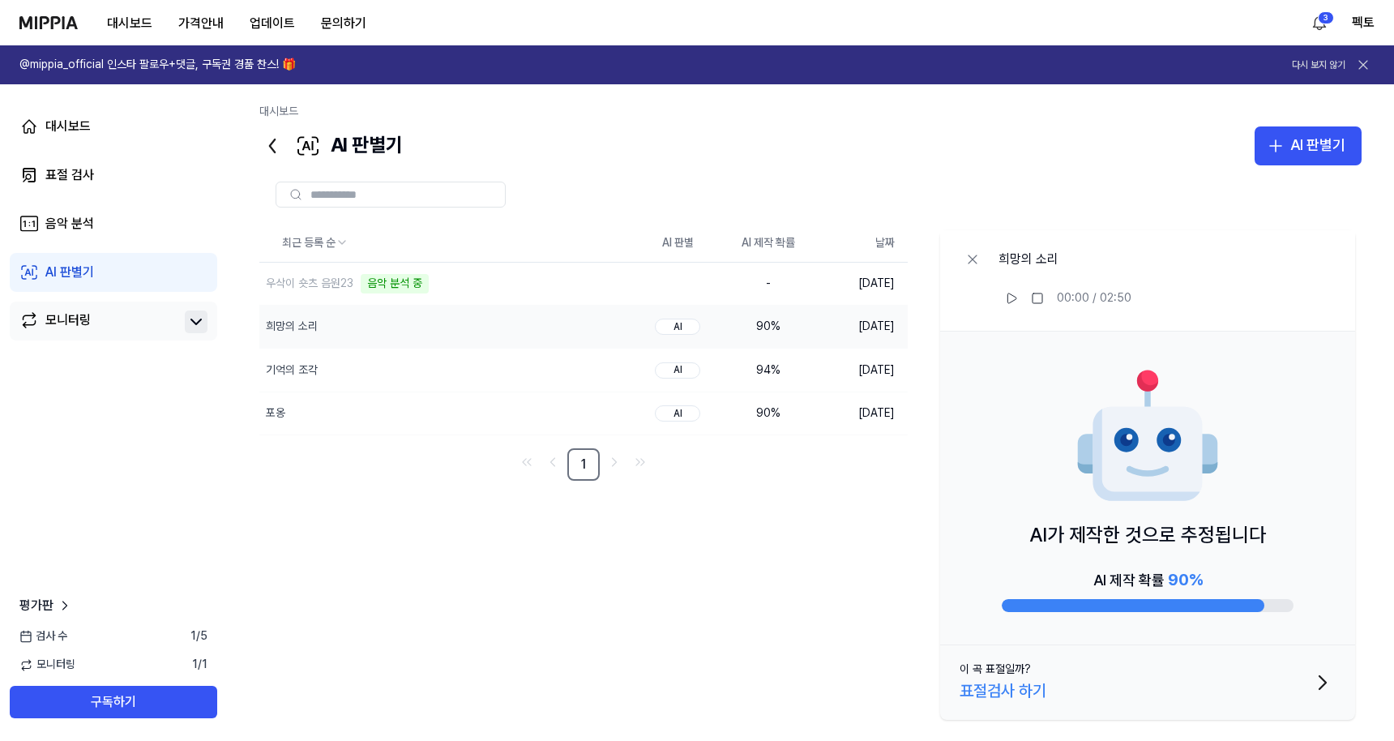
click at [463, 213] on div at bounding box center [810, 194] width 1102 height 58
click at [464, 283] on div "우삭이 숏츠 음원23" at bounding box center [415, 284] width 313 height 42
